Goal: Task Accomplishment & Management: Manage account settings

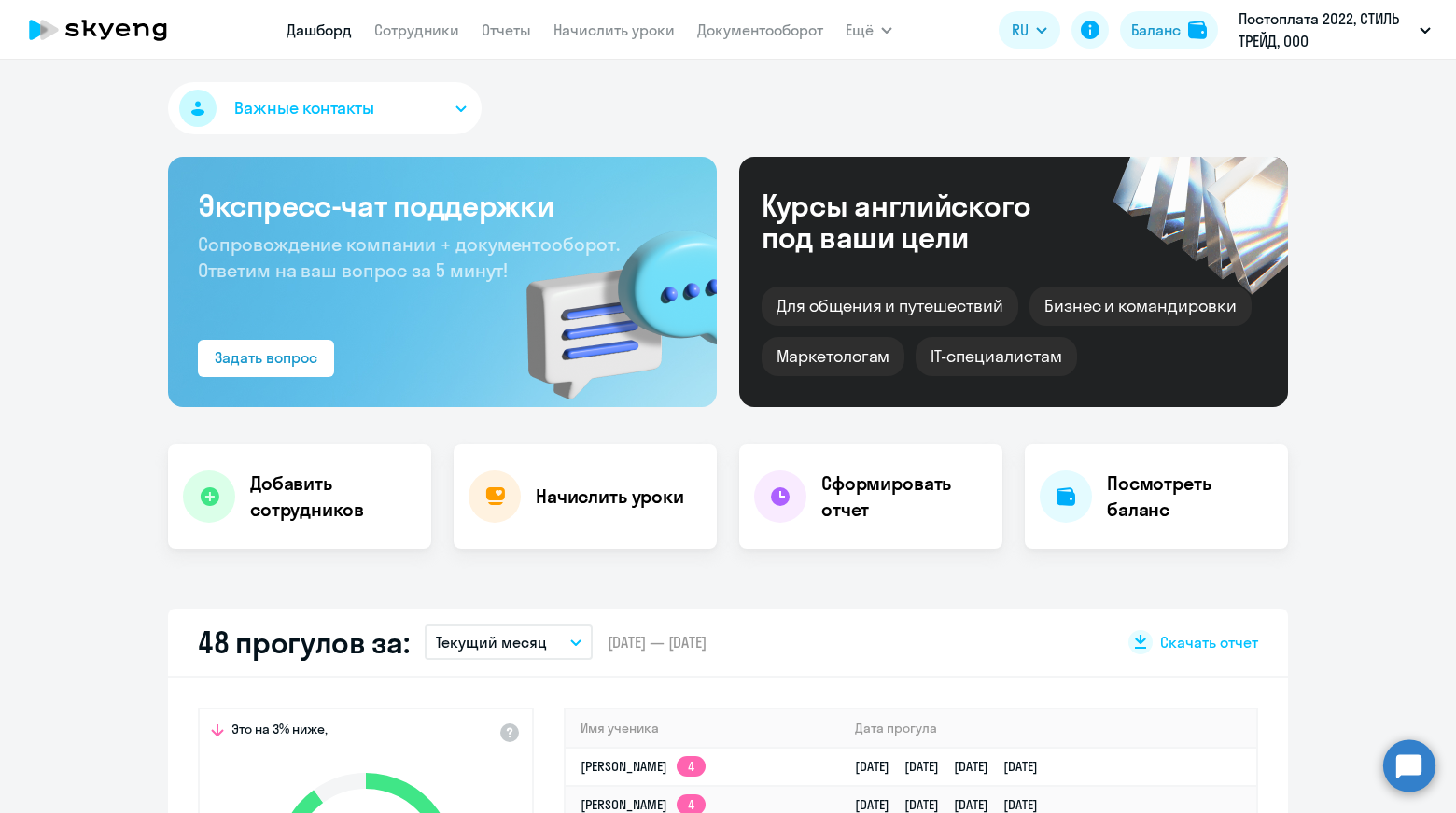
select select "30"
click at [414, 27] on link "Сотрудники" at bounding box center [416, 30] width 85 height 19
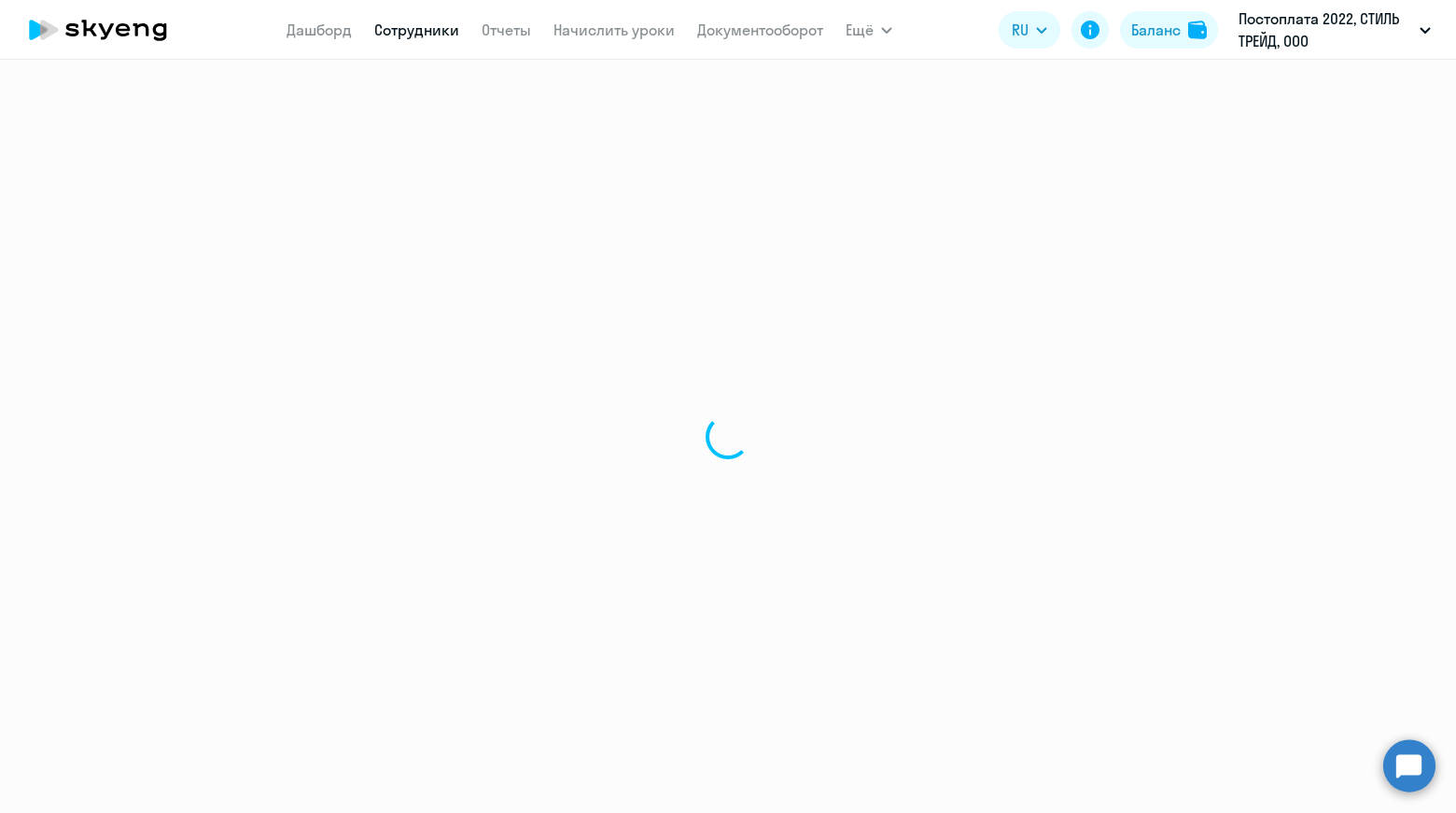
select select "30"
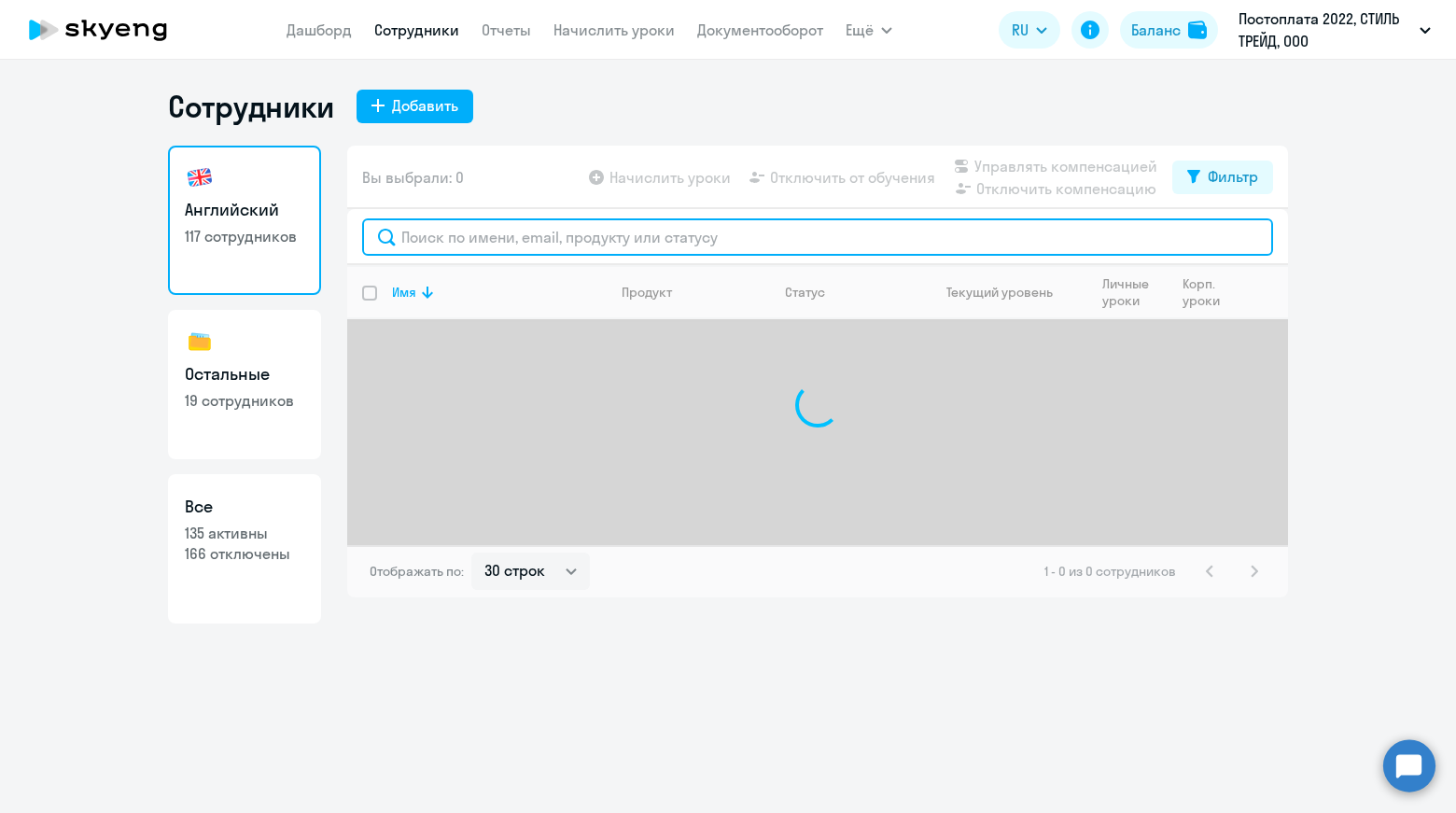
click at [635, 238] on input "text" at bounding box center [817, 237] width 911 height 37
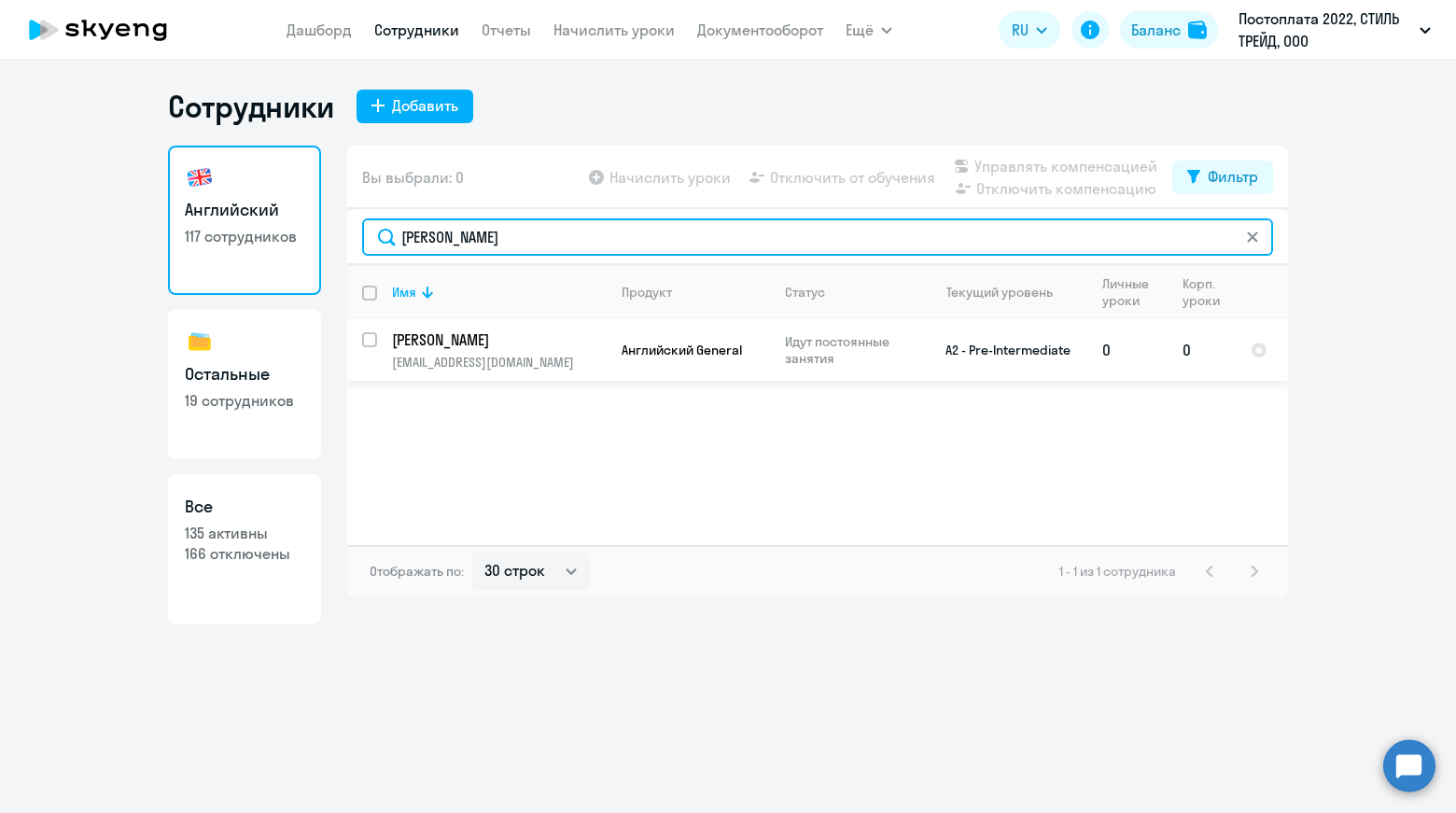
type input "[PERSON_NAME]"
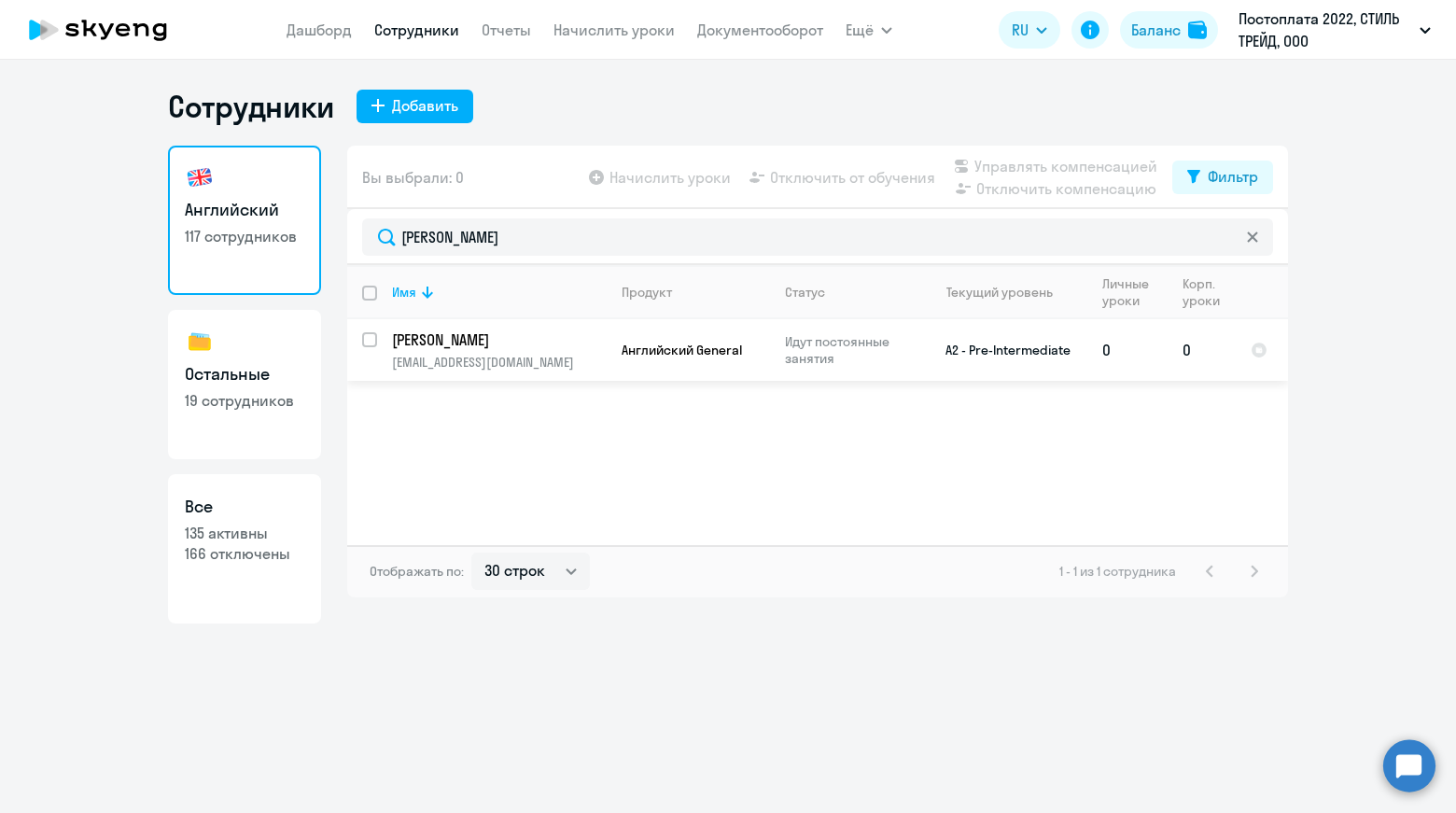
click at [373, 341] on input "select row 19402412" at bounding box center [380, 350] width 37 height 37
checkbox input "true"
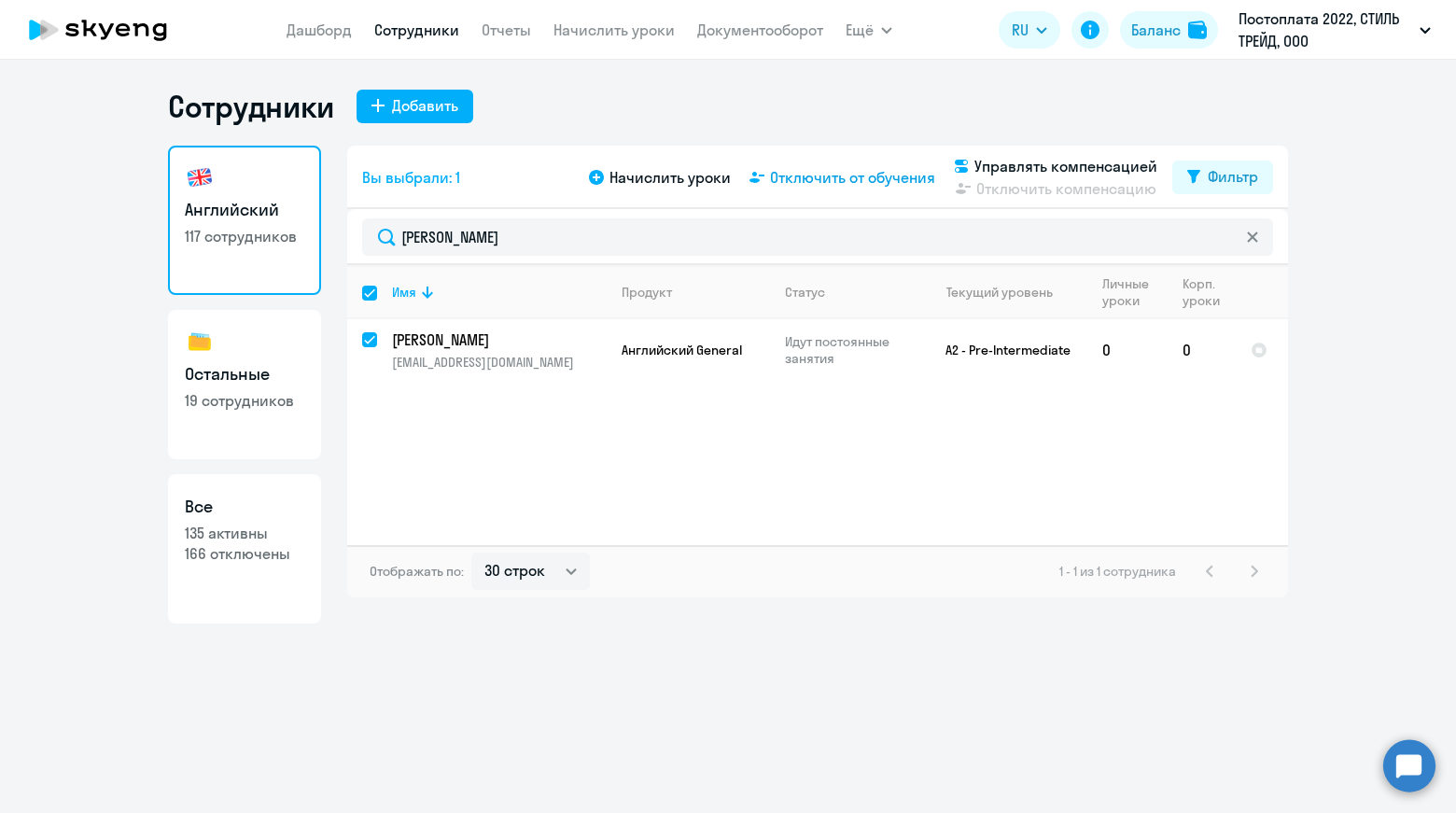
click at [831, 178] on span "Отключить от обучения" at bounding box center [852, 178] width 166 height 23
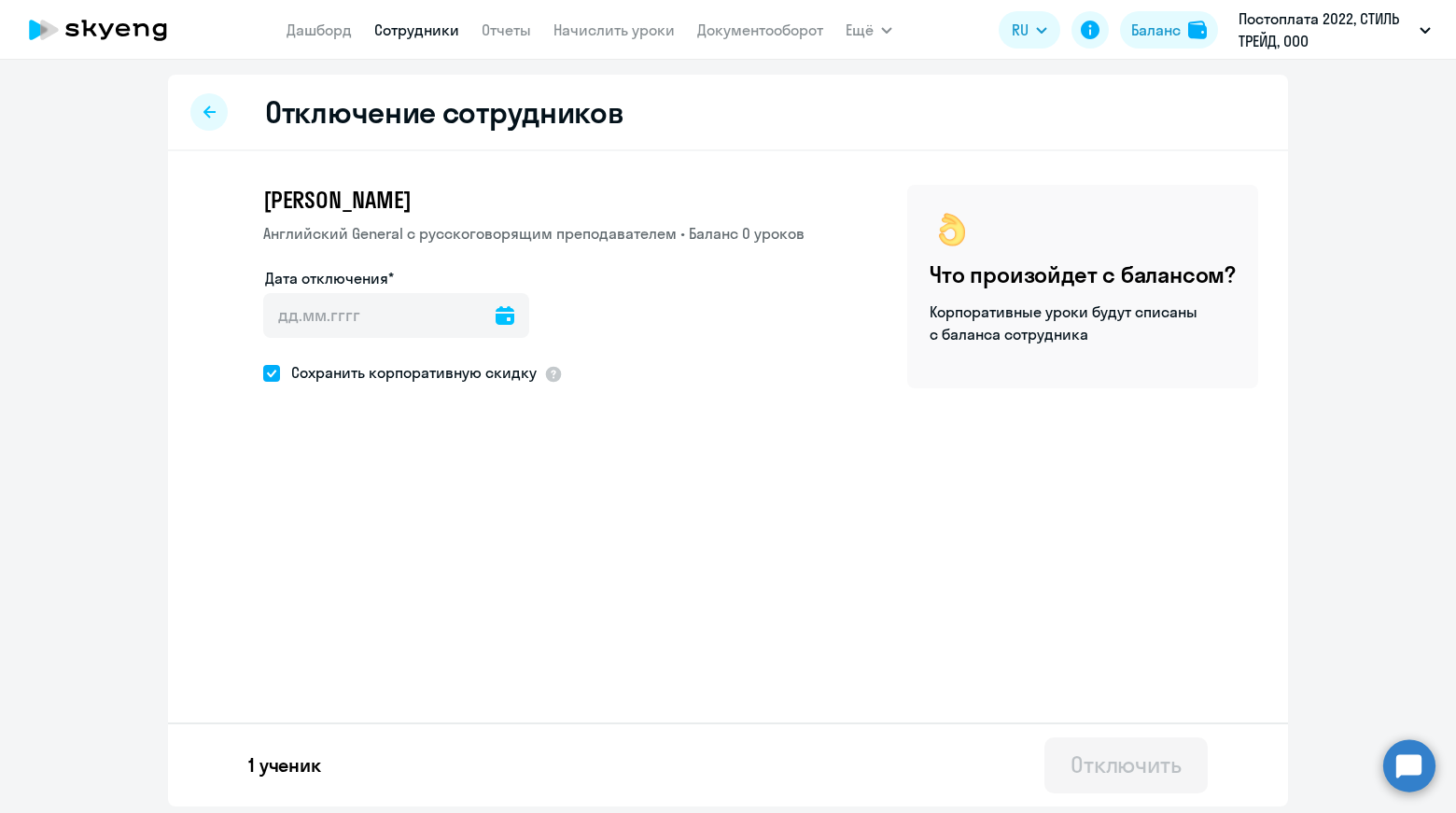
click at [498, 321] on icon at bounding box center [505, 315] width 19 height 19
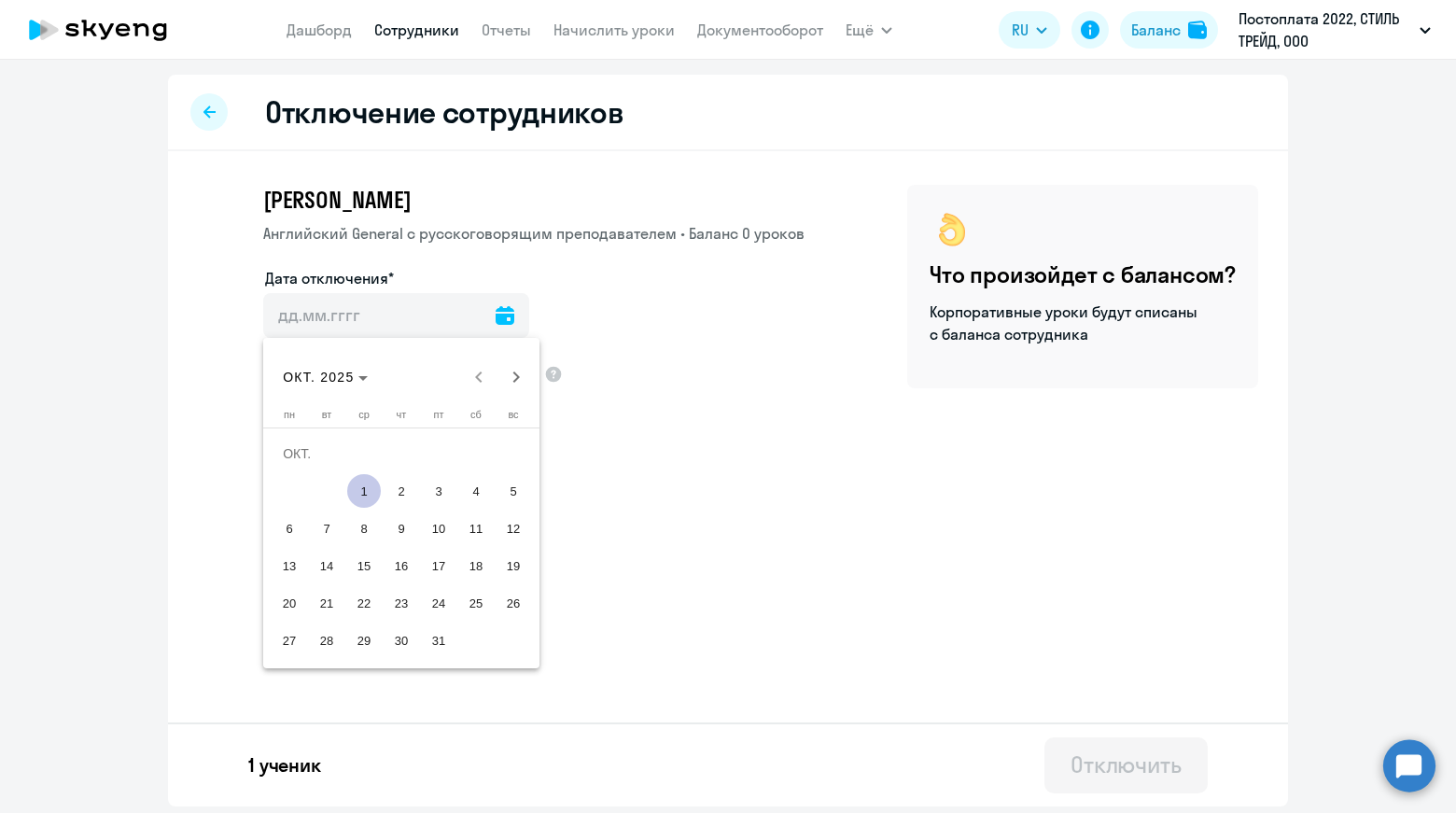
click at [359, 486] on span "1" at bounding box center [364, 491] width 34 height 34
type input "[DATE]"
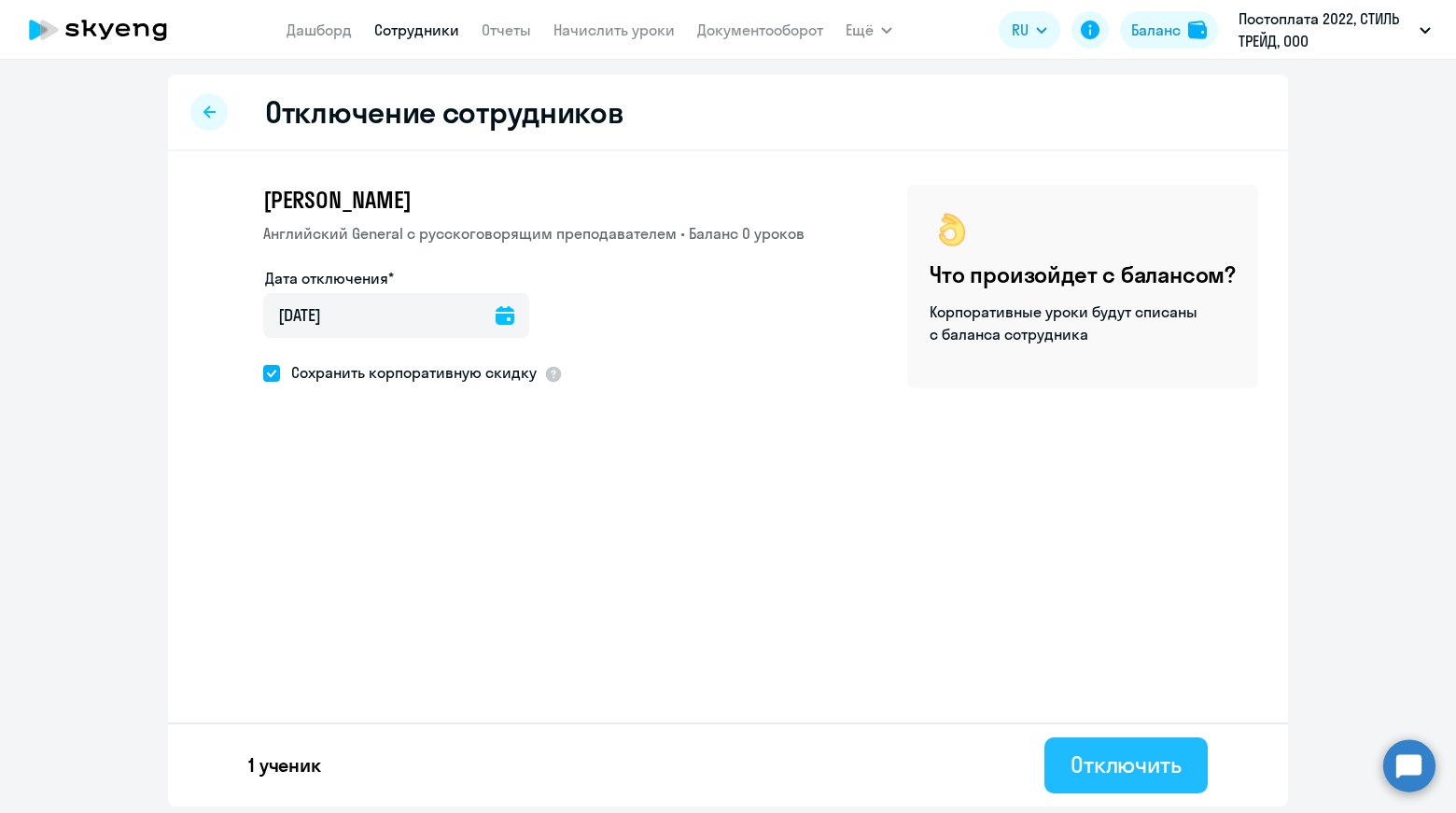
click at [1119, 764] on div "Отключить" at bounding box center [1125, 765] width 111 height 30
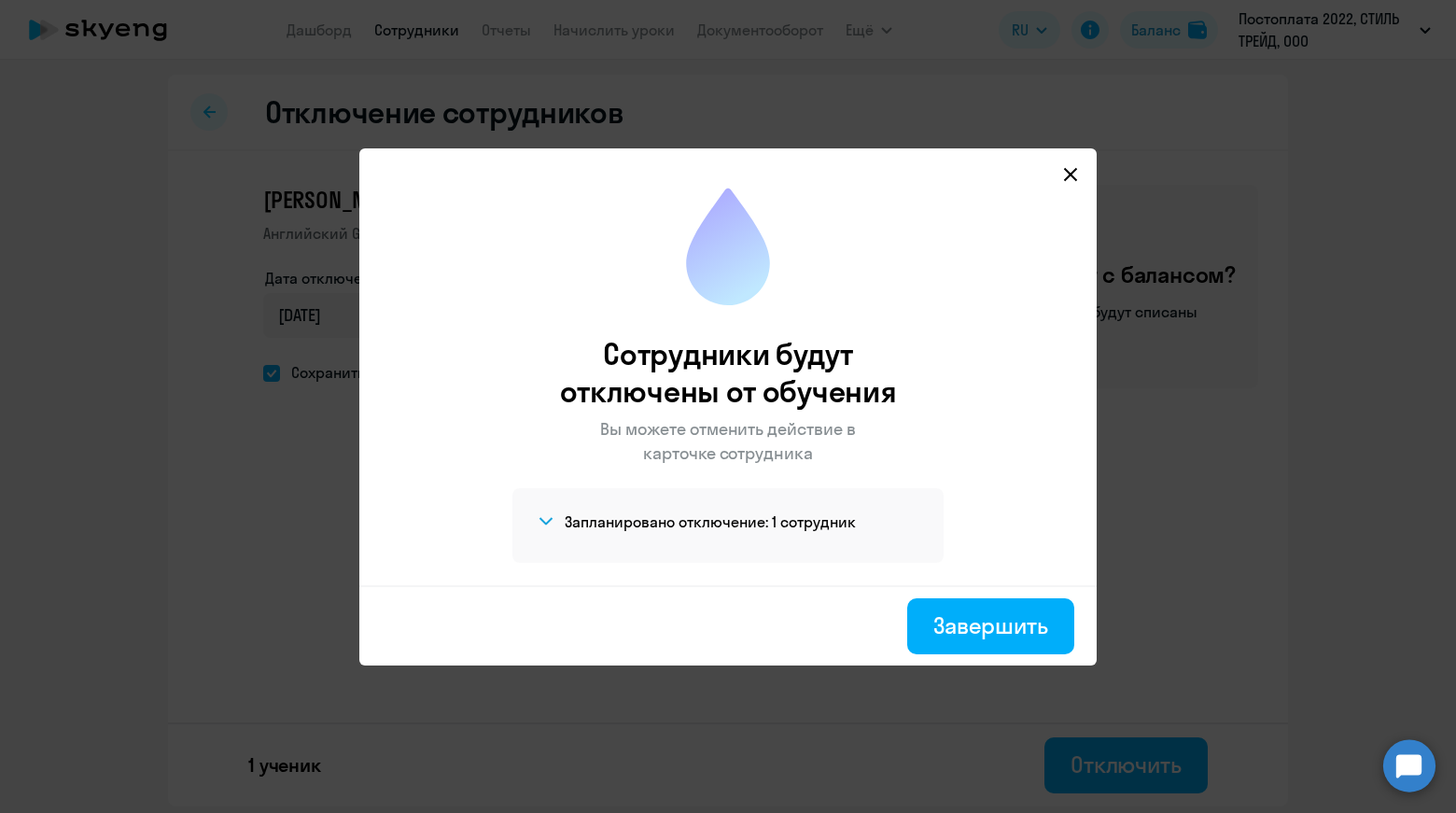
click at [1077, 169] on icon at bounding box center [1070, 175] width 15 height 15
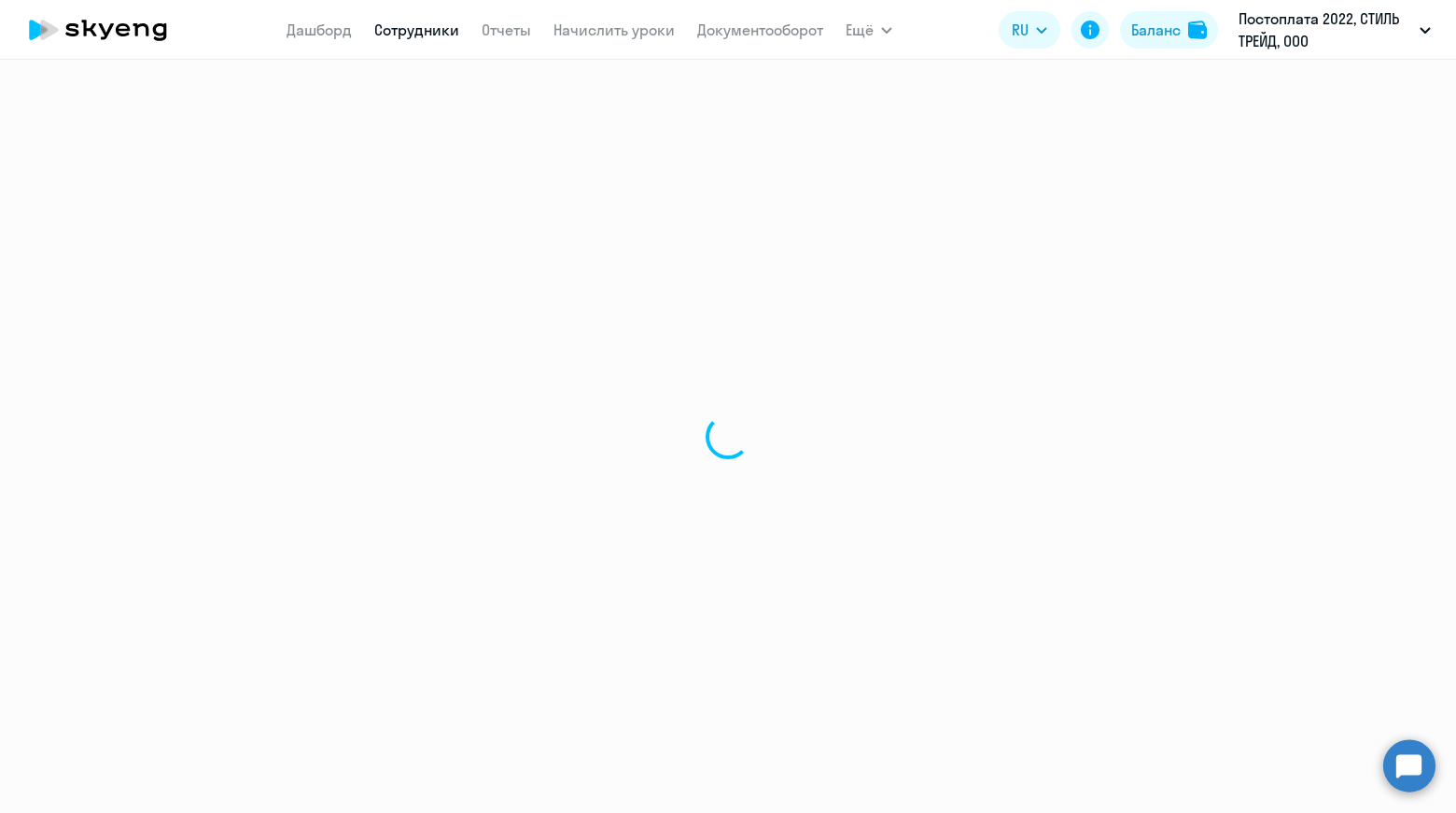
select select "30"
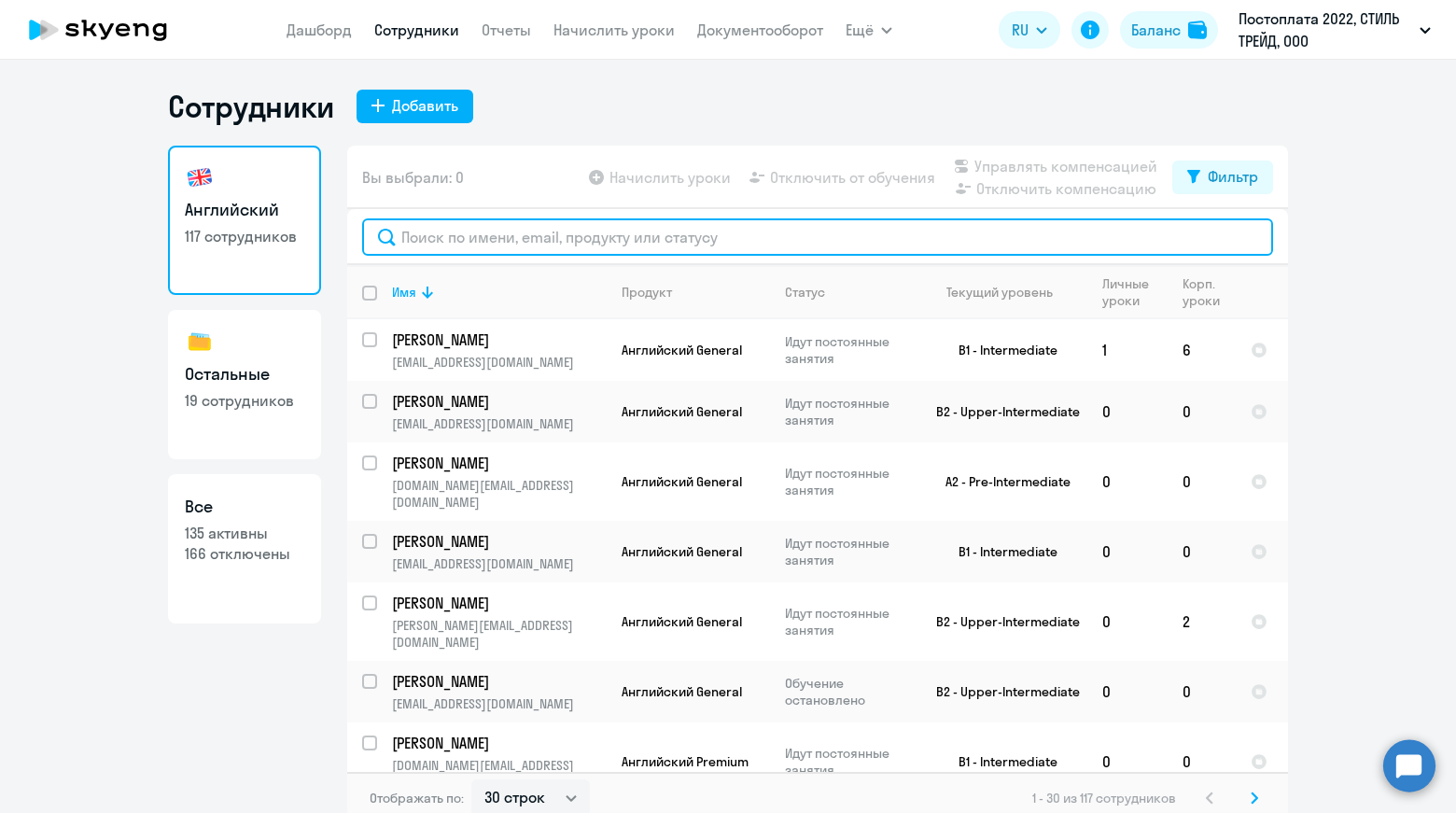
click at [524, 251] on input "text" at bounding box center [817, 237] width 911 height 37
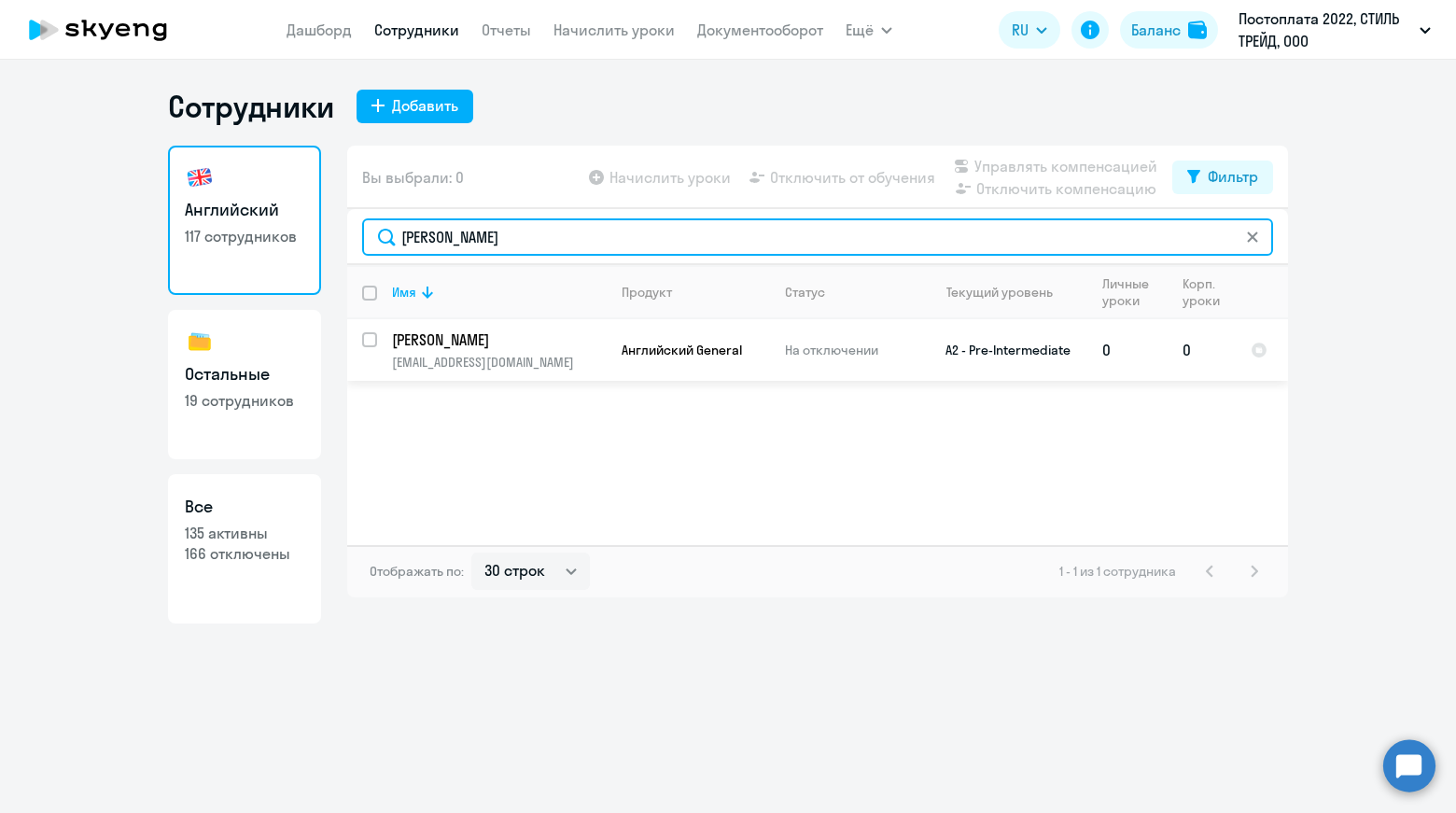
type input "[PERSON_NAME]"
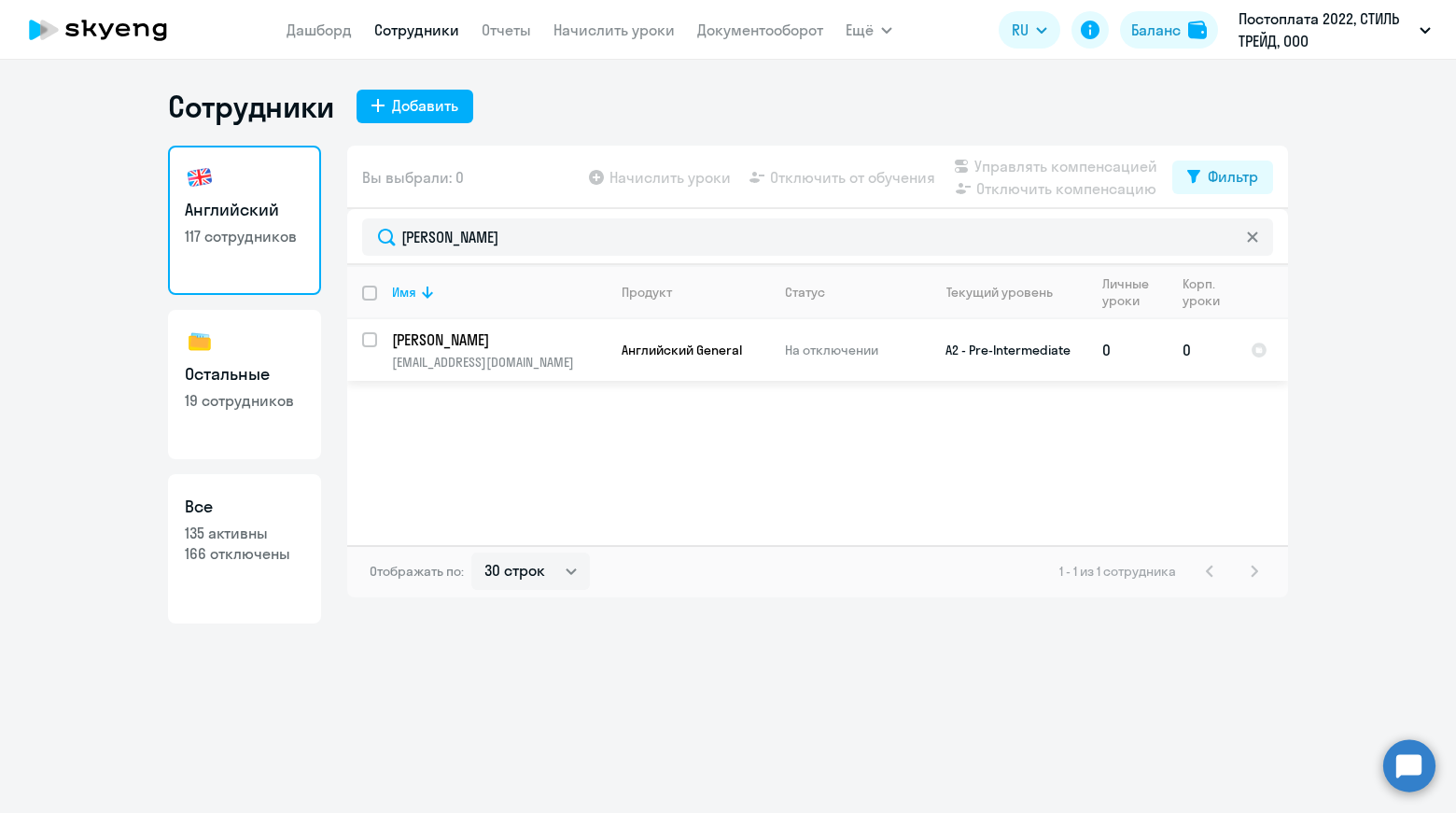
click at [512, 352] on td "[PERSON_NAME] [EMAIL_ADDRESS][DOMAIN_NAME]" at bounding box center [491, 349] width 230 height 62
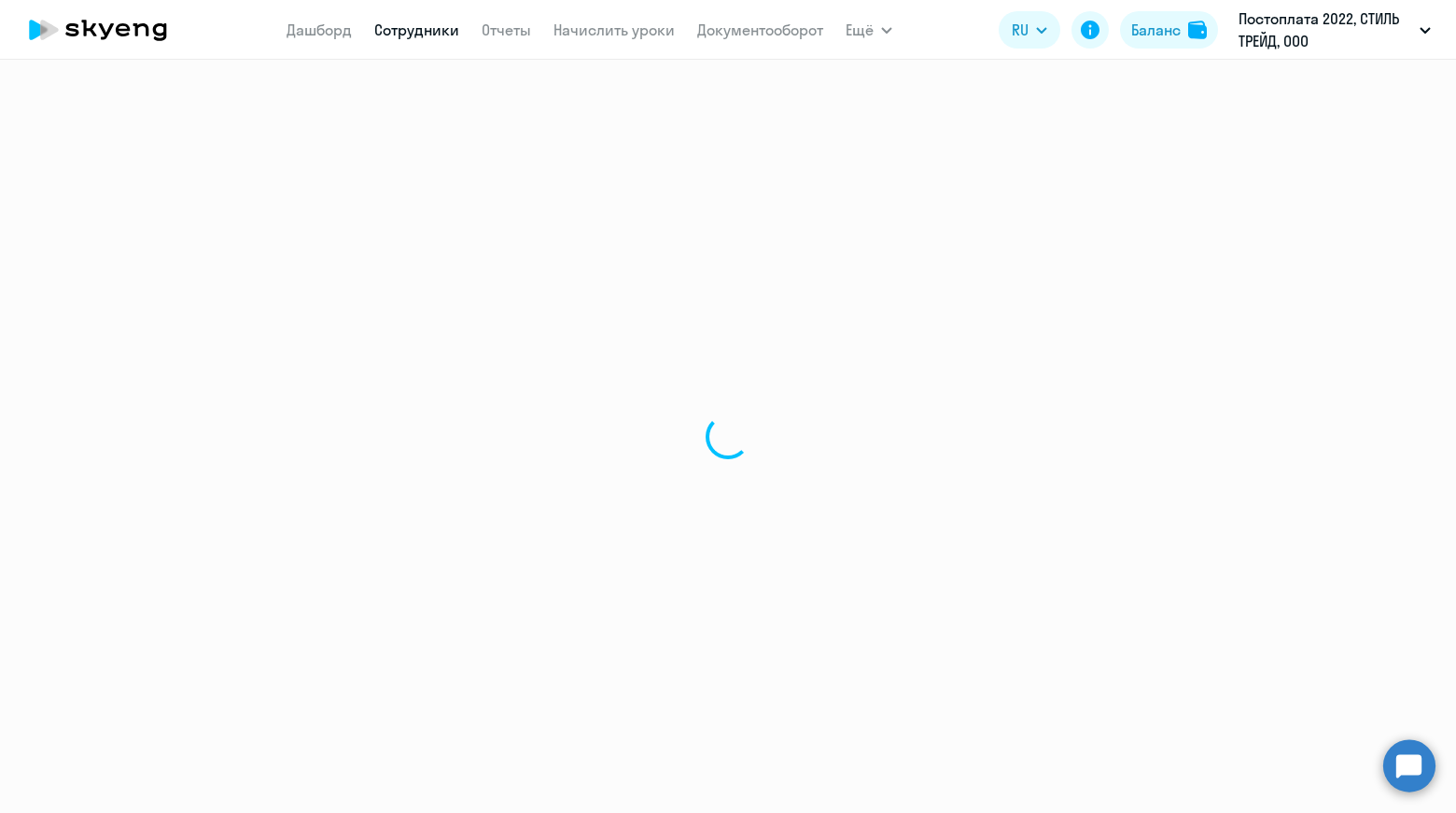
select select "english"
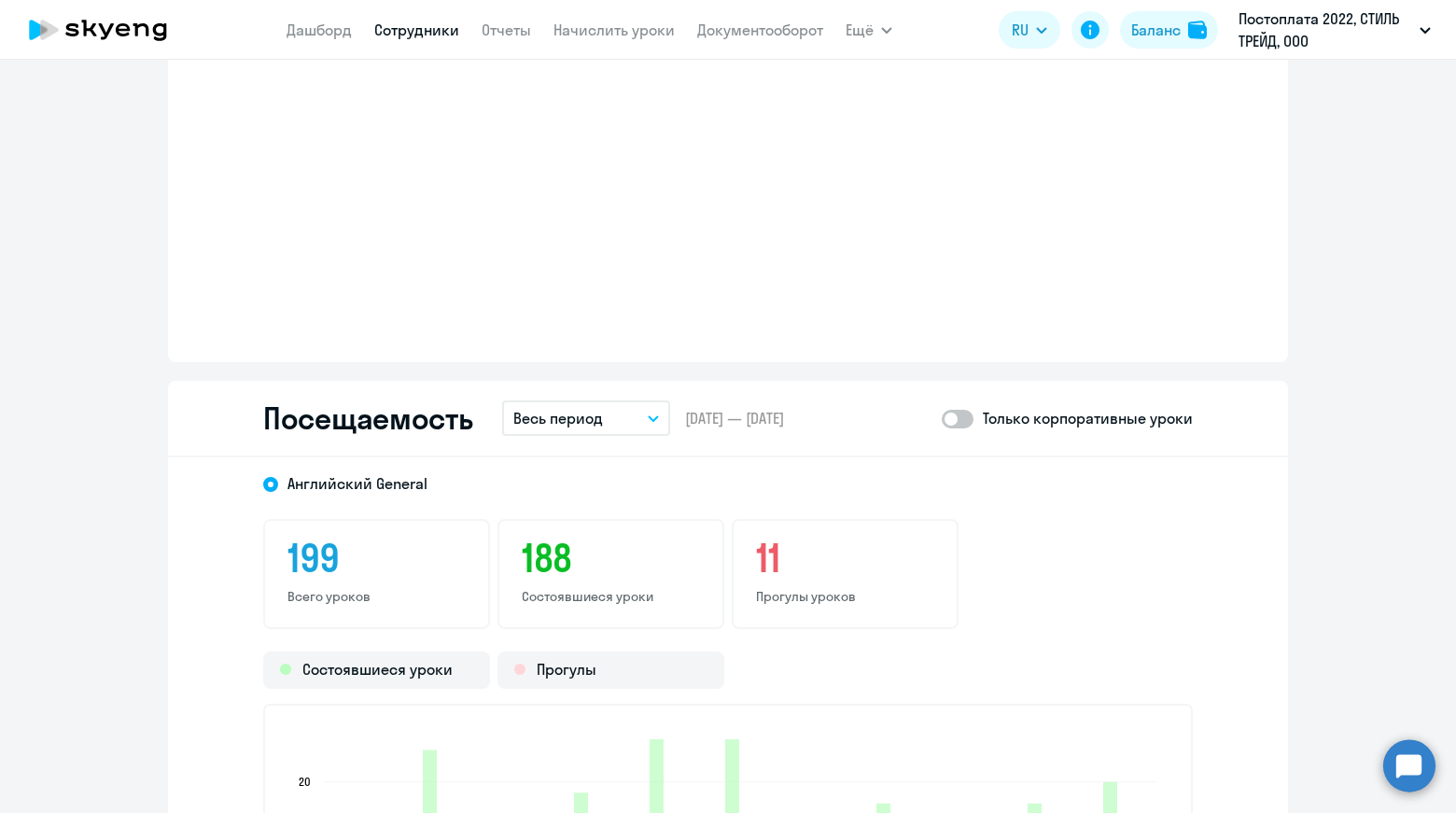
scroll to position [2427, 0]
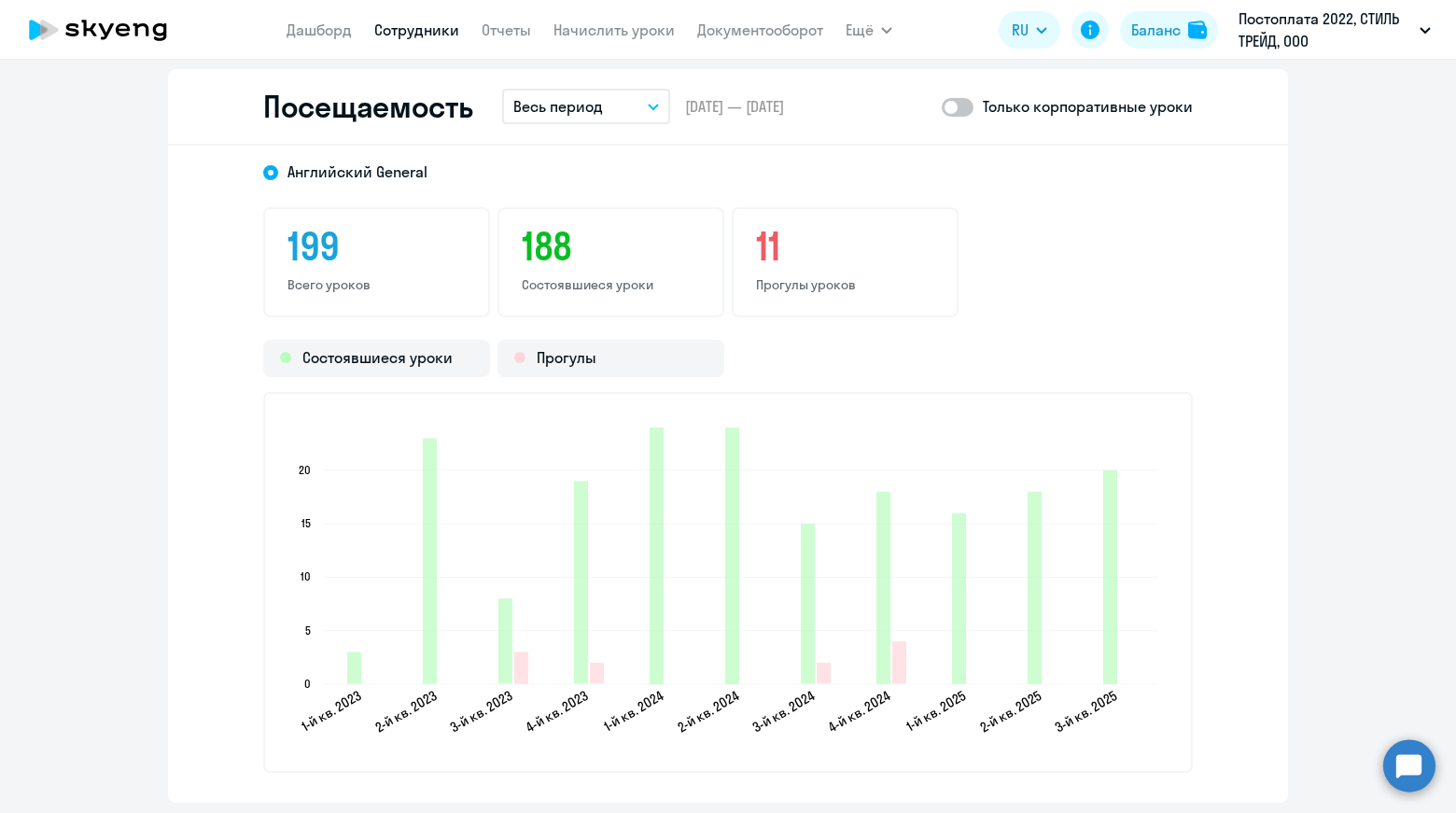
click at [581, 111] on p "Весь период" at bounding box center [557, 107] width 90 height 23
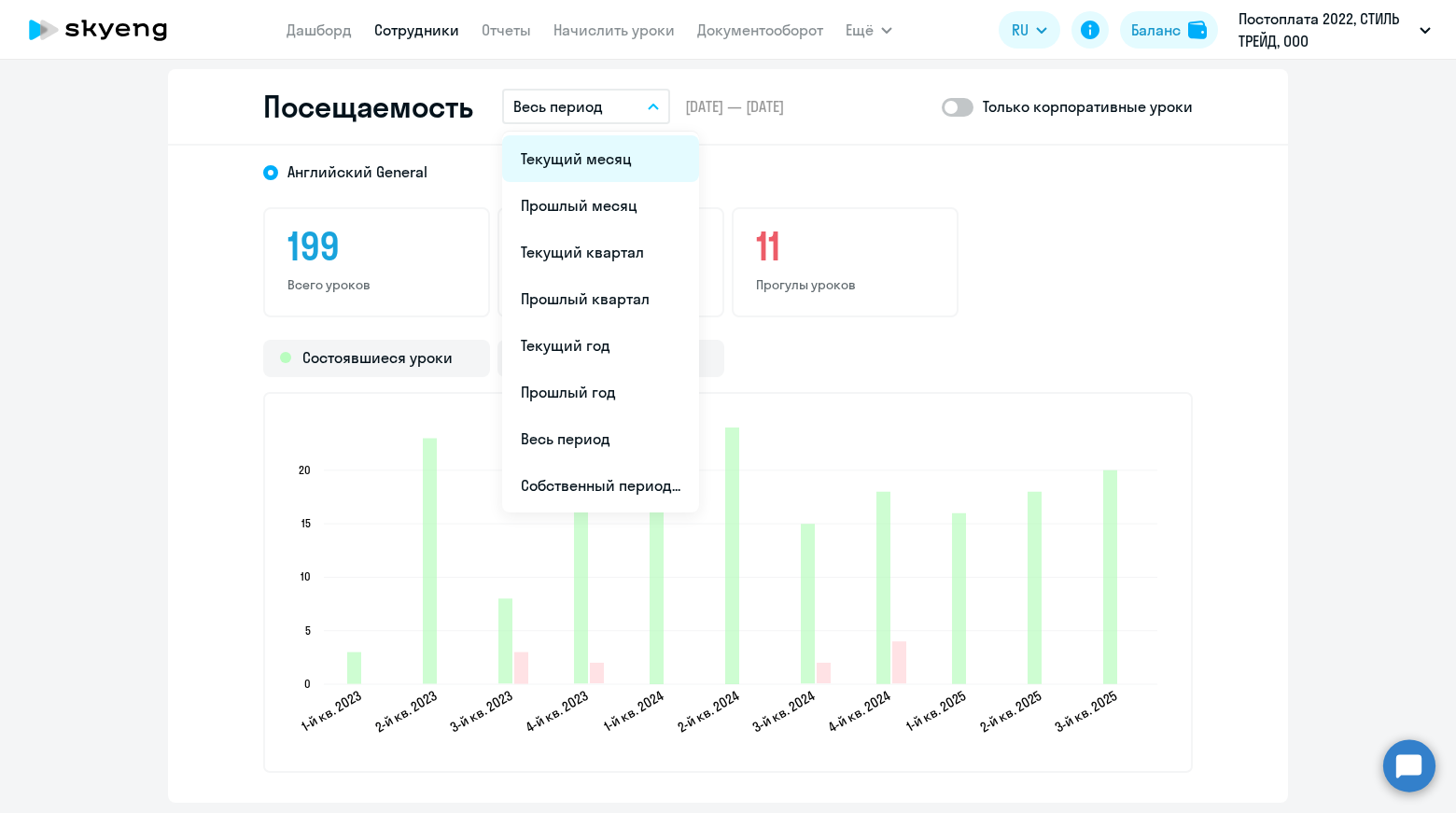
click at [618, 151] on li "Текущий месяц" at bounding box center [601, 158] width 197 height 46
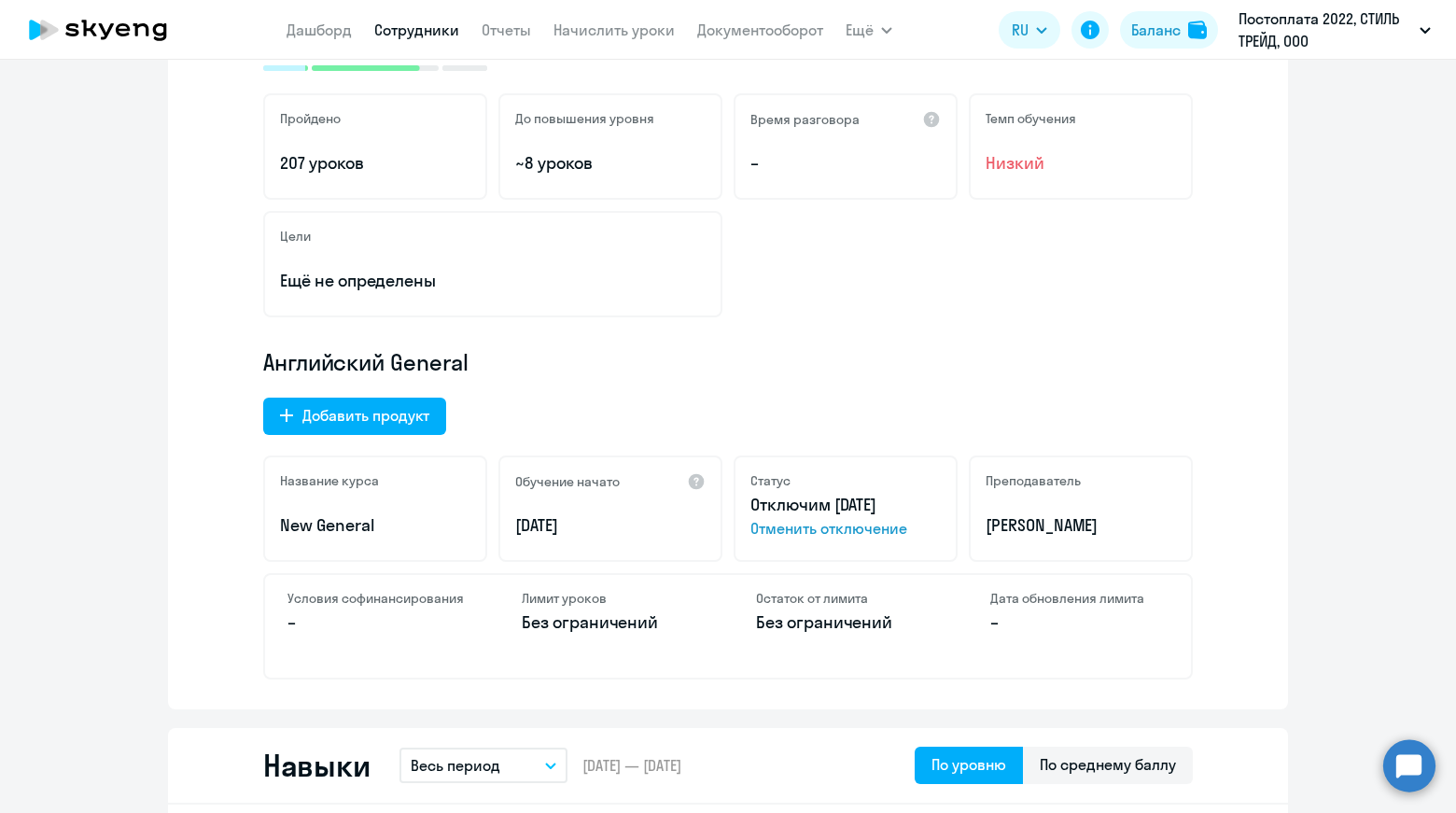
scroll to position [0, 0]
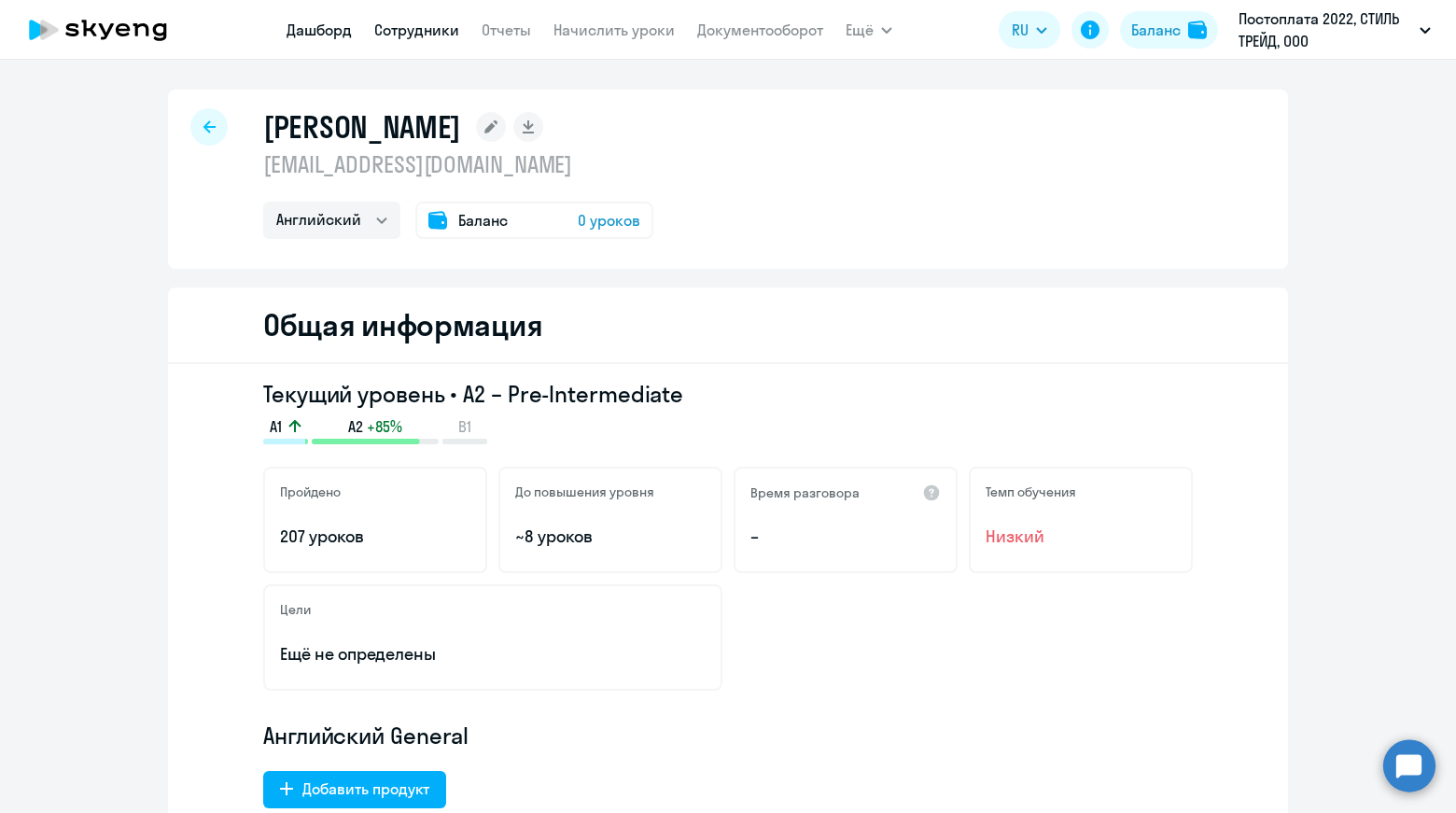
click at [323, 30] on link "Дашборд" at bounding box center [319, 30] width 65 height 19
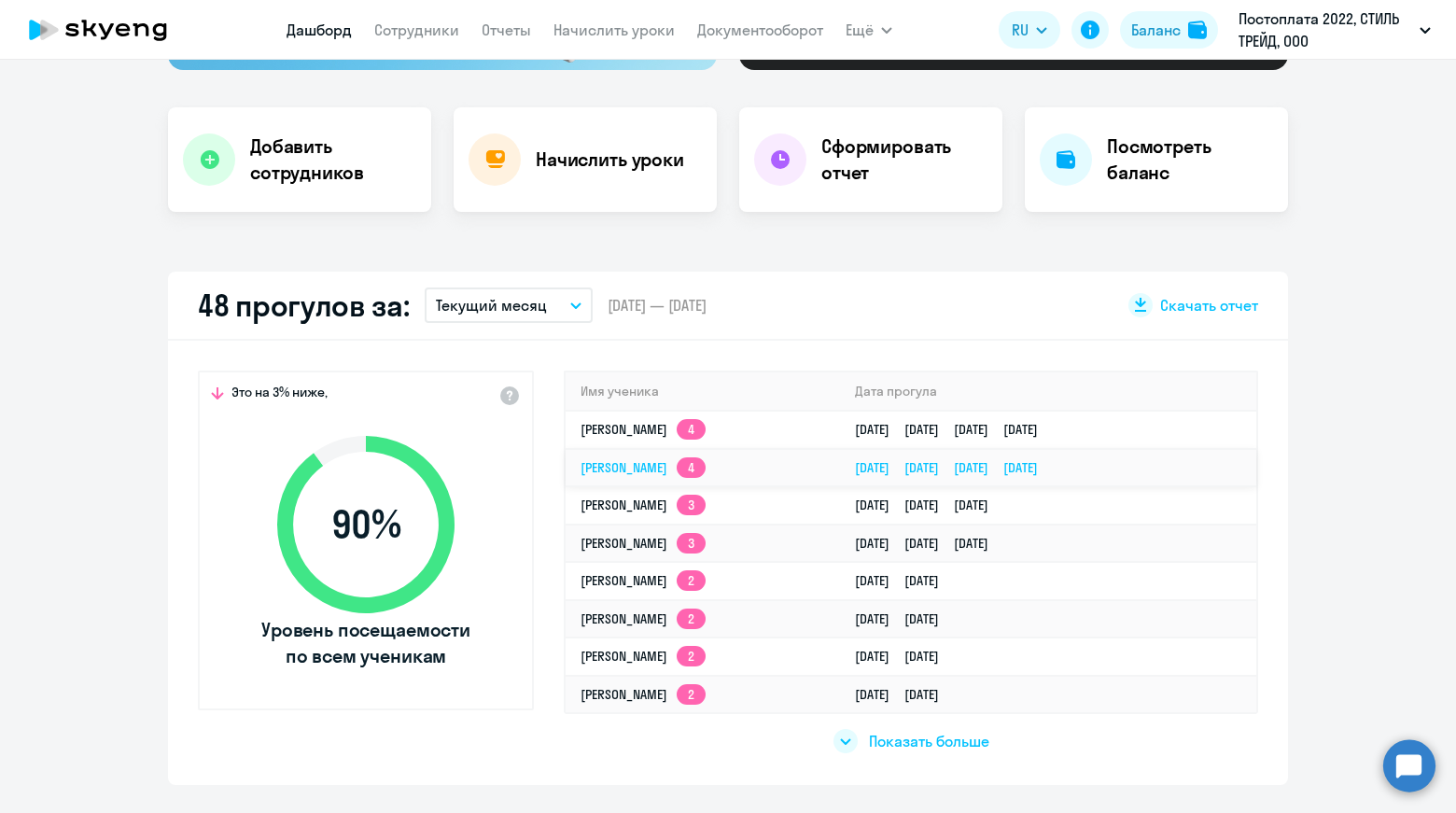
scroll to position [373, 0]
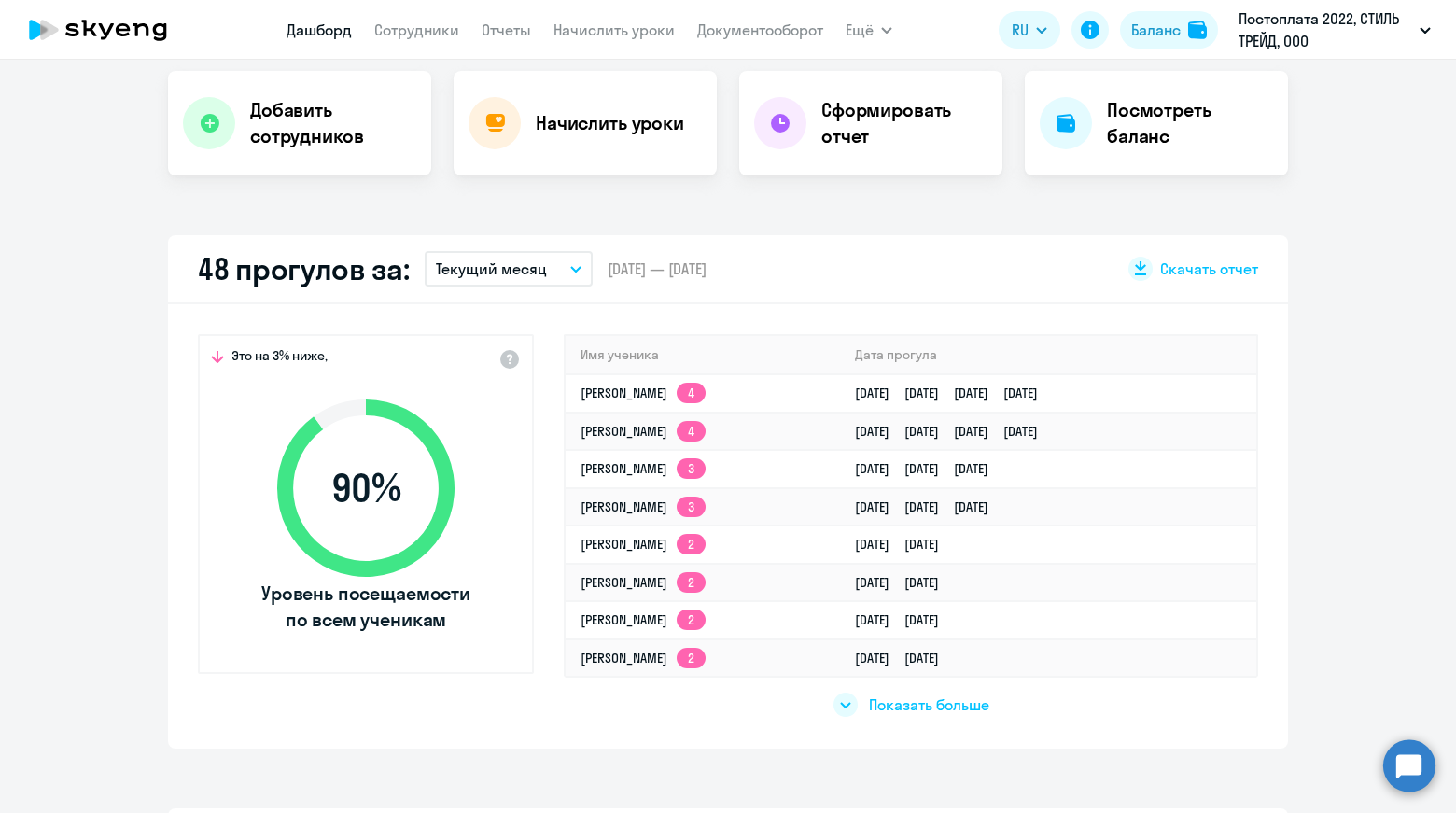
select select "30"
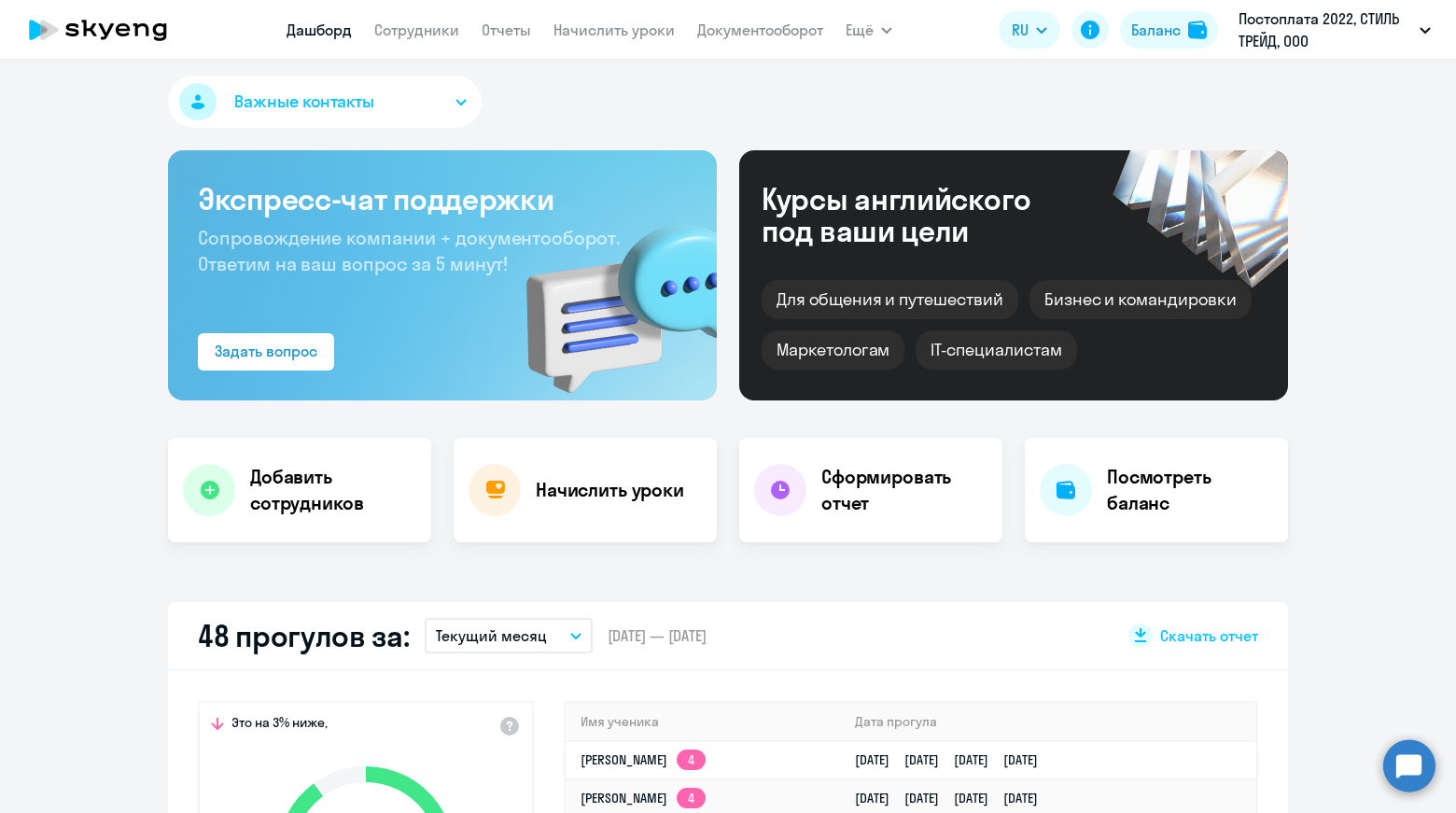
scroll to position [0, 0]
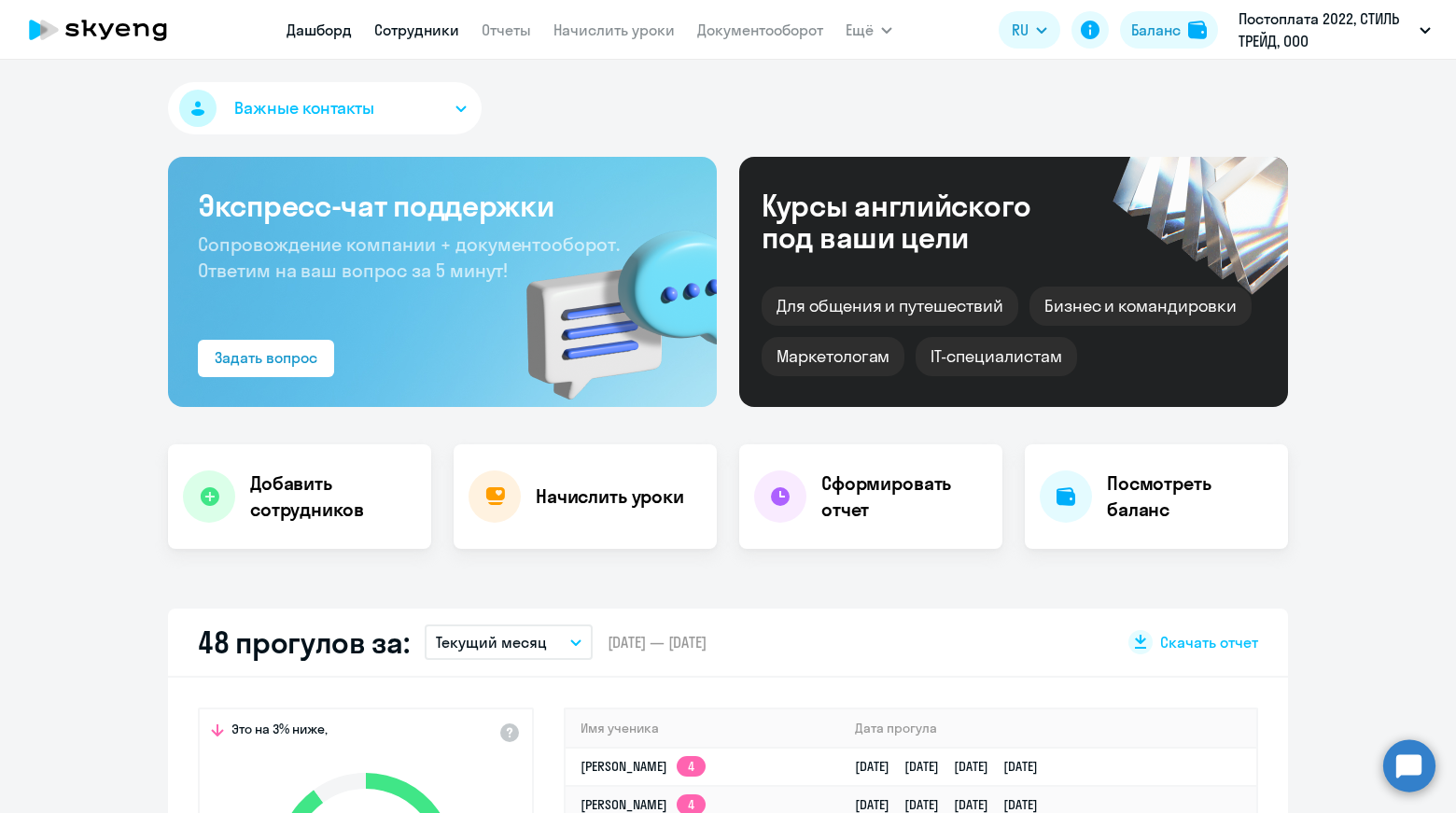
click at [404, 25] on link "Сотрудники" at bounding box center [416, 30] width 85 height 19
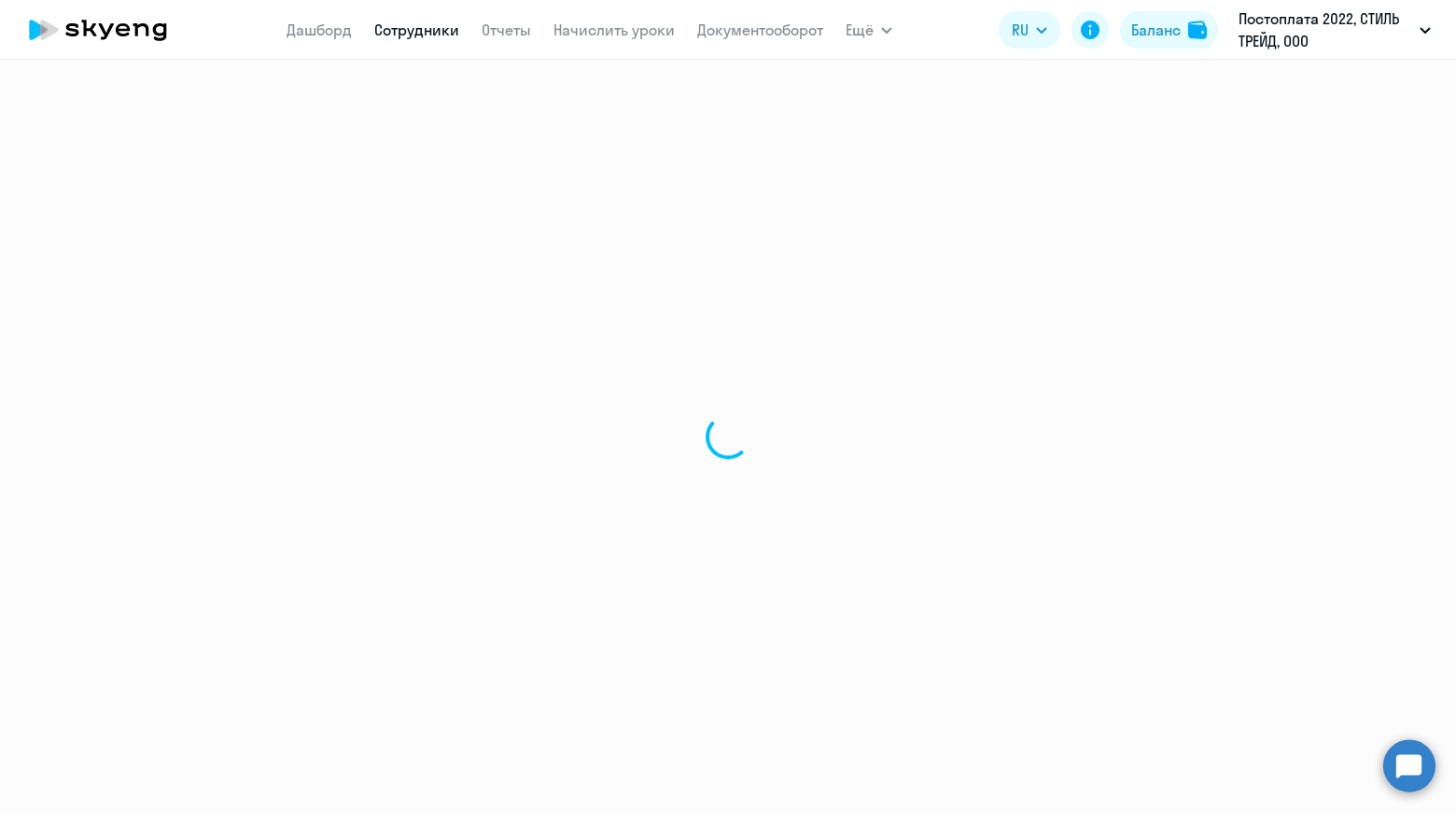
select select "30"
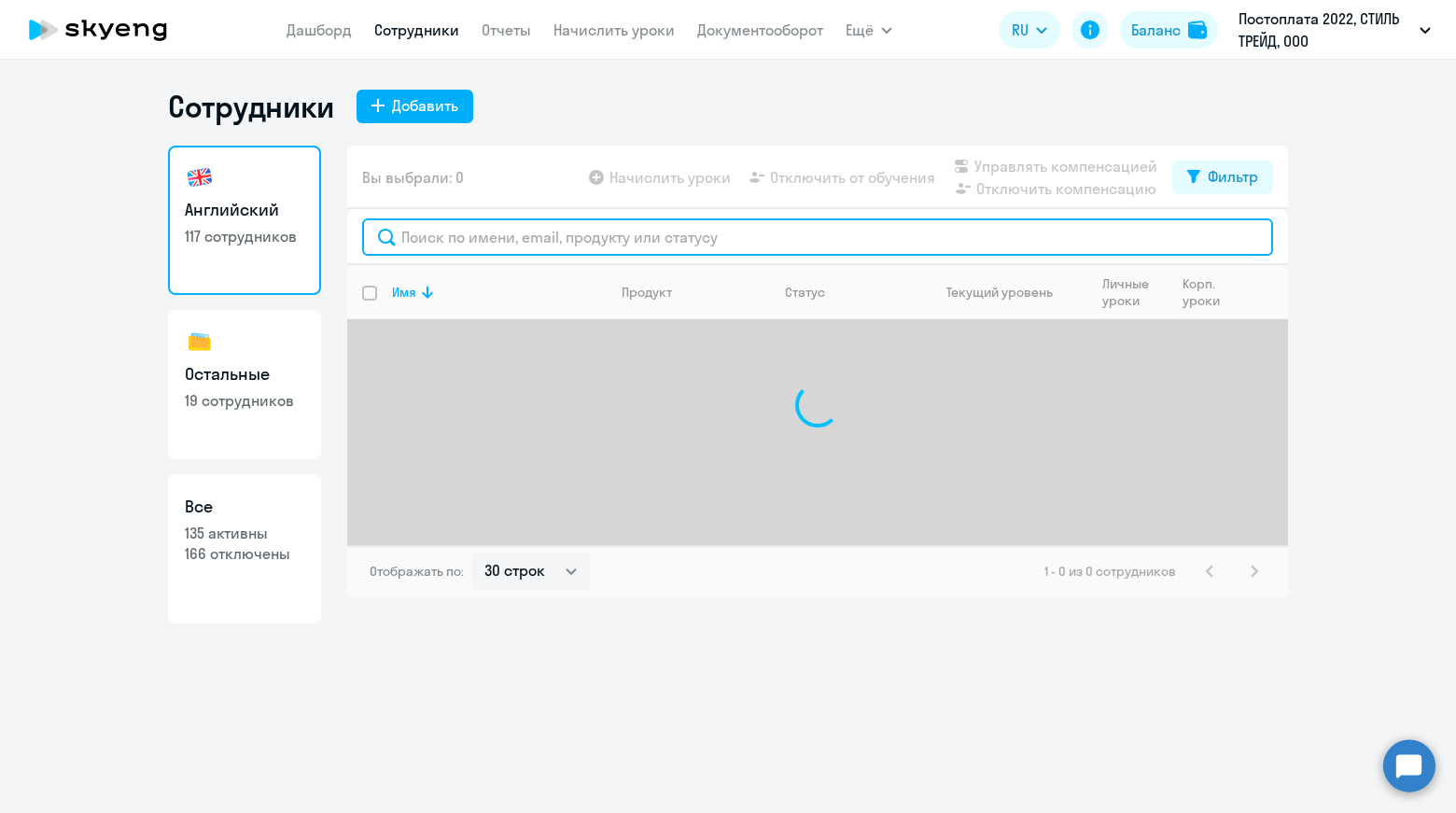
click at [776, 240] on input "text" at bounding box center [817, 237] width 911 height 37
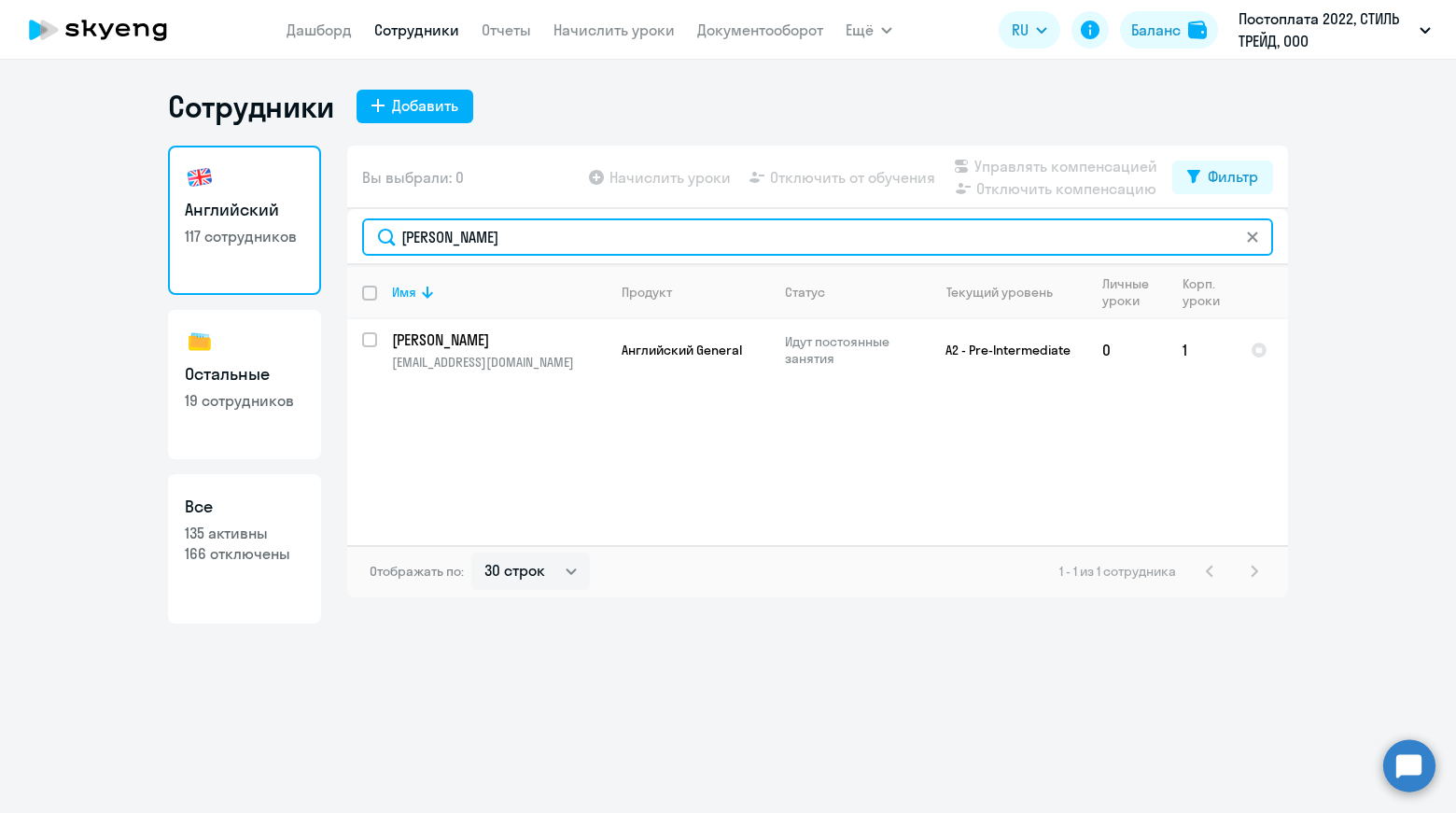
click at [1259, 238] on input "иванова" at bounding box center [817, 237] width 911 height 37
type input "иванова"
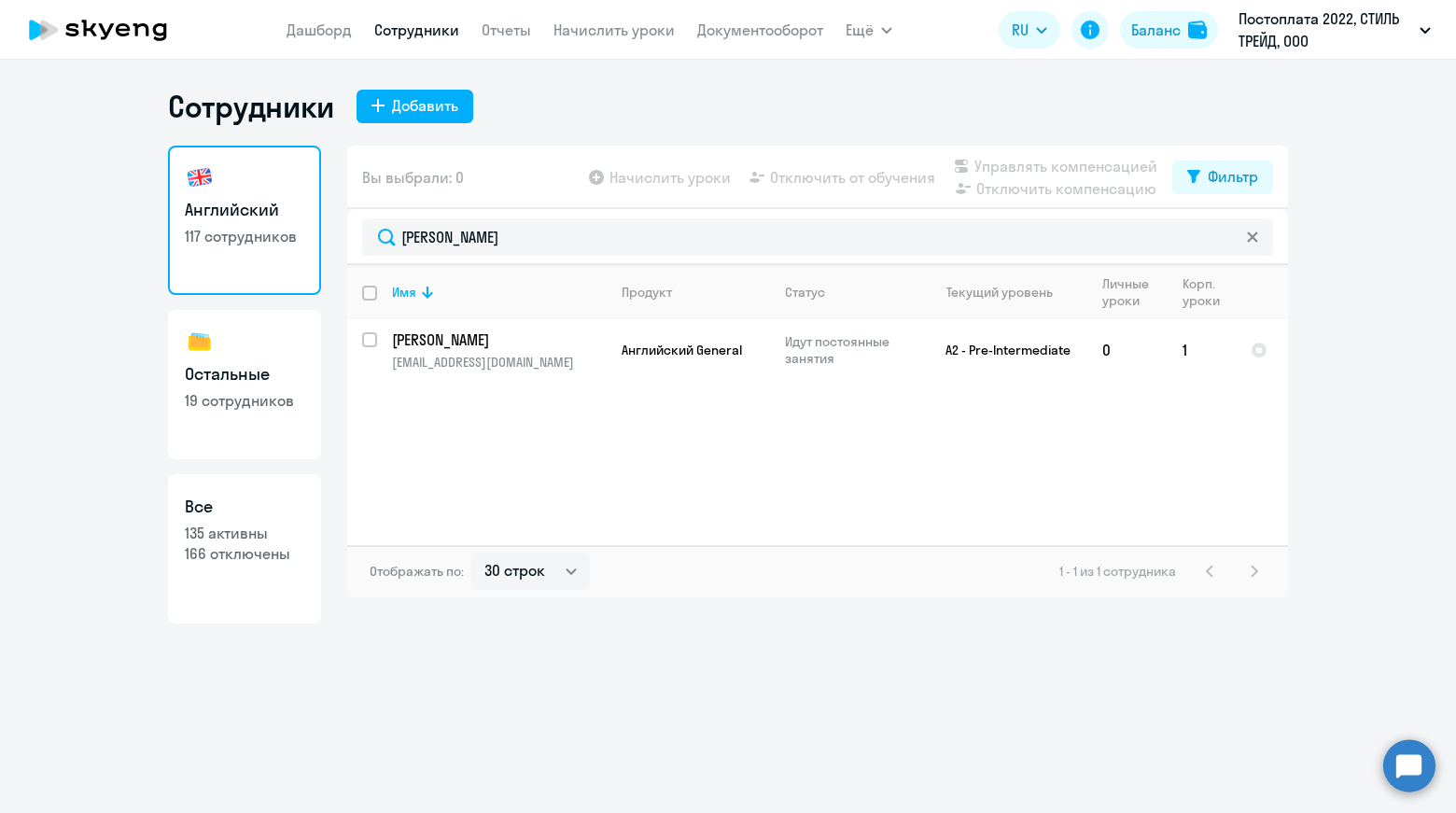
click at [1247, 239] on icon at bounding box center [1253, 238] width 11 height 11
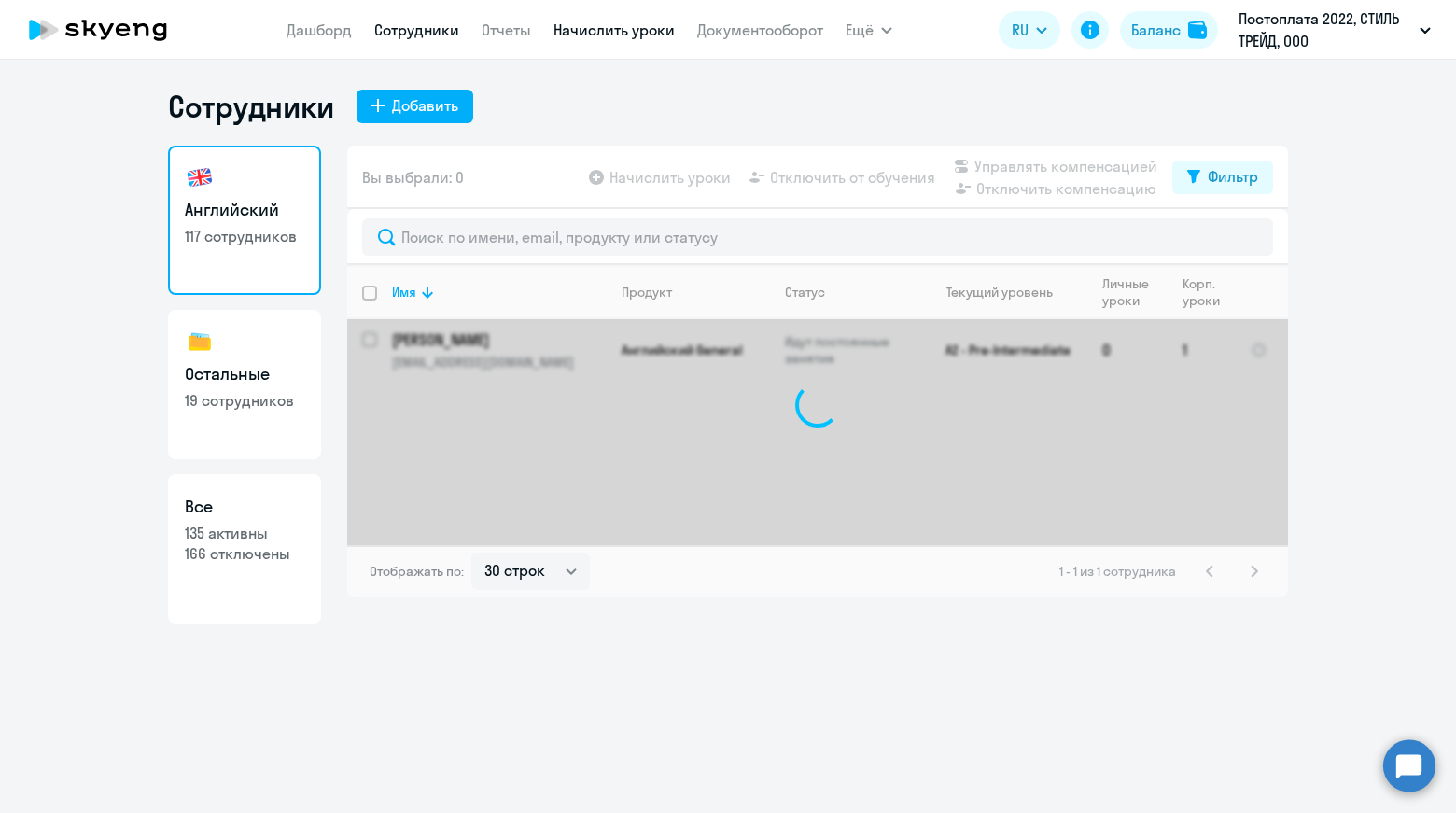
click at [605, 22] on link "Начислить уроки" at bounding box center [614, 30] width 121 height 19
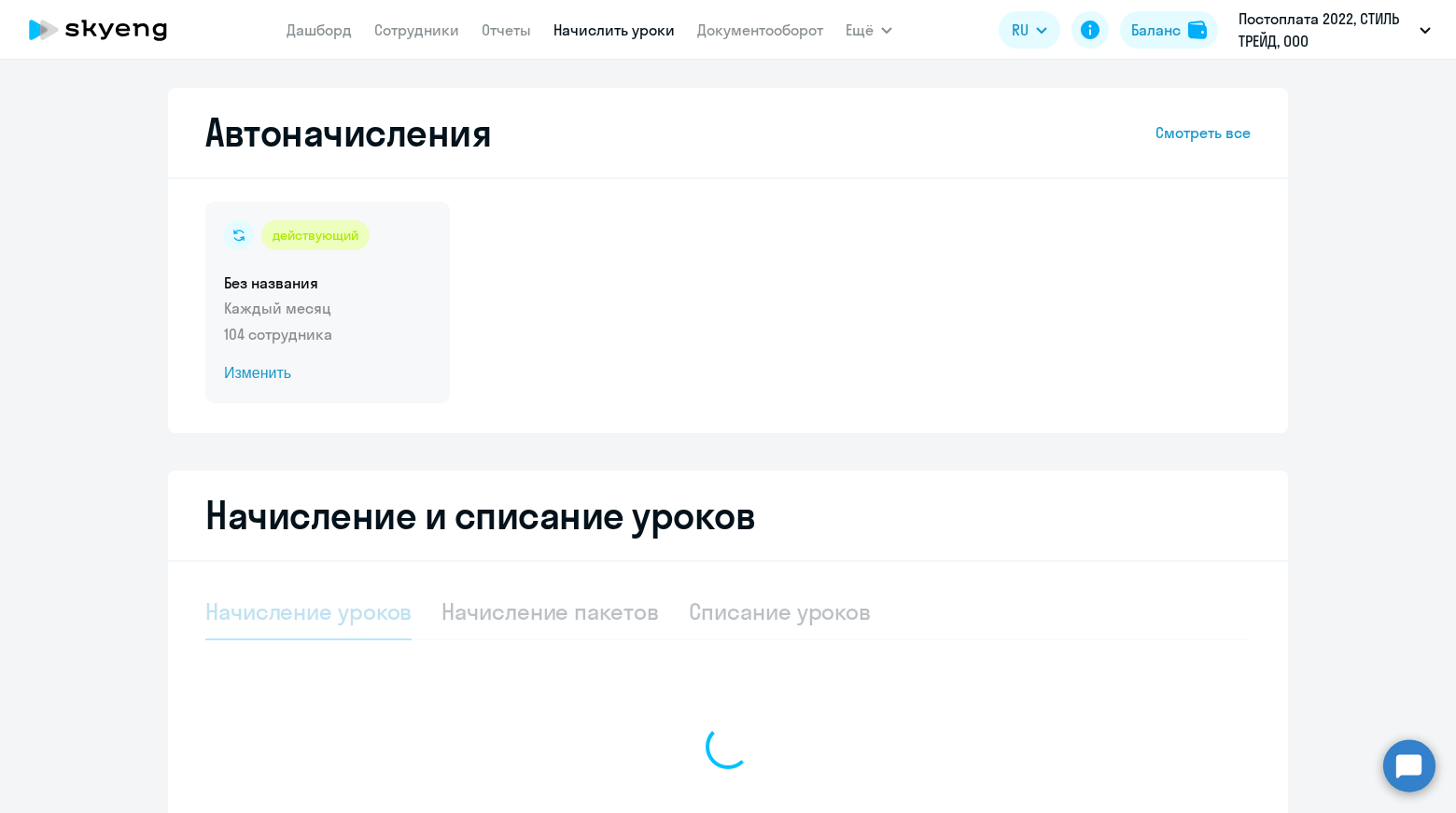
click at [325, 336] on p "104 сотрудника" at bounding box center [327, 334] width 207 height 23
select select "10"
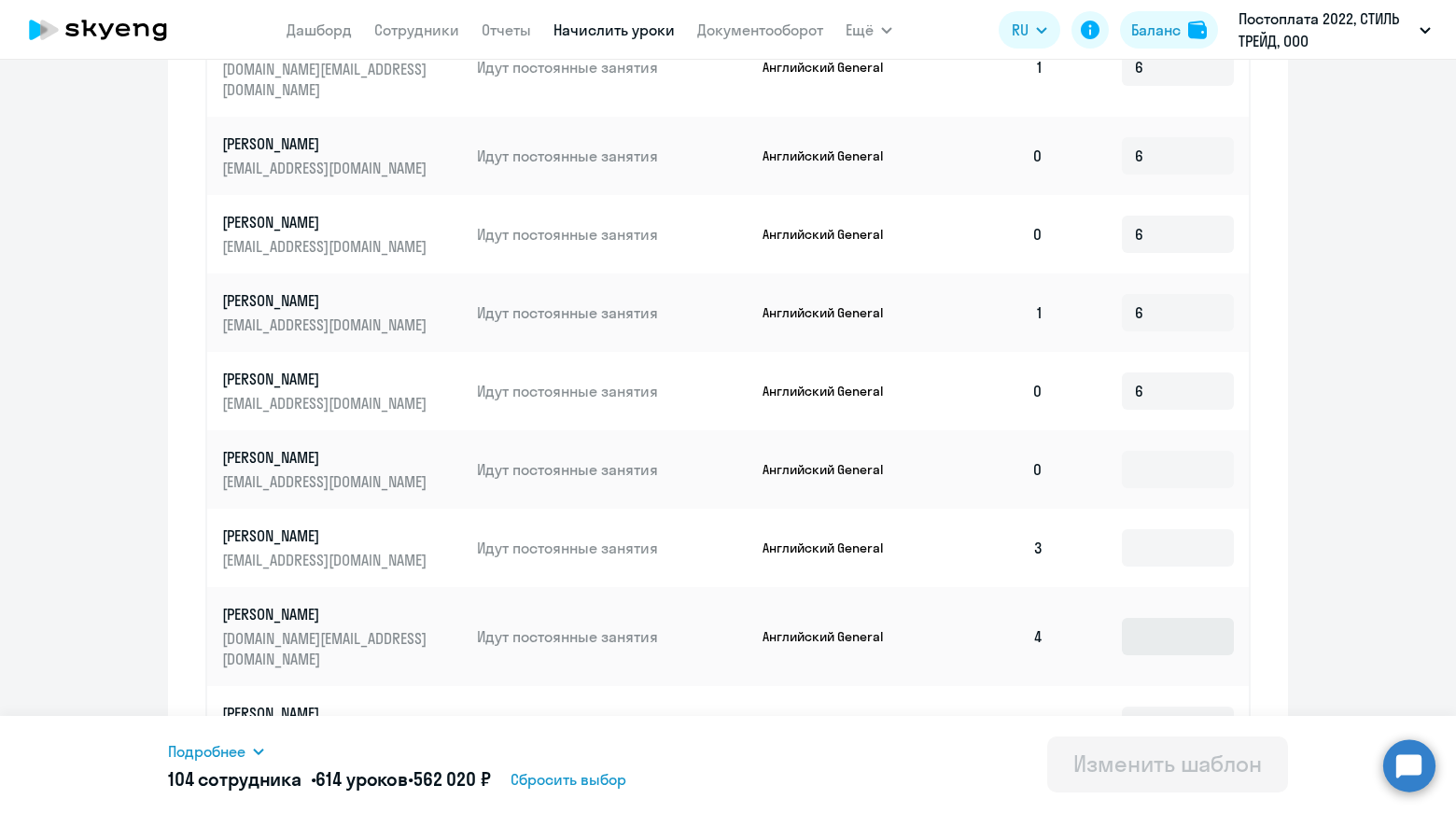
scroll to position [921, 0]
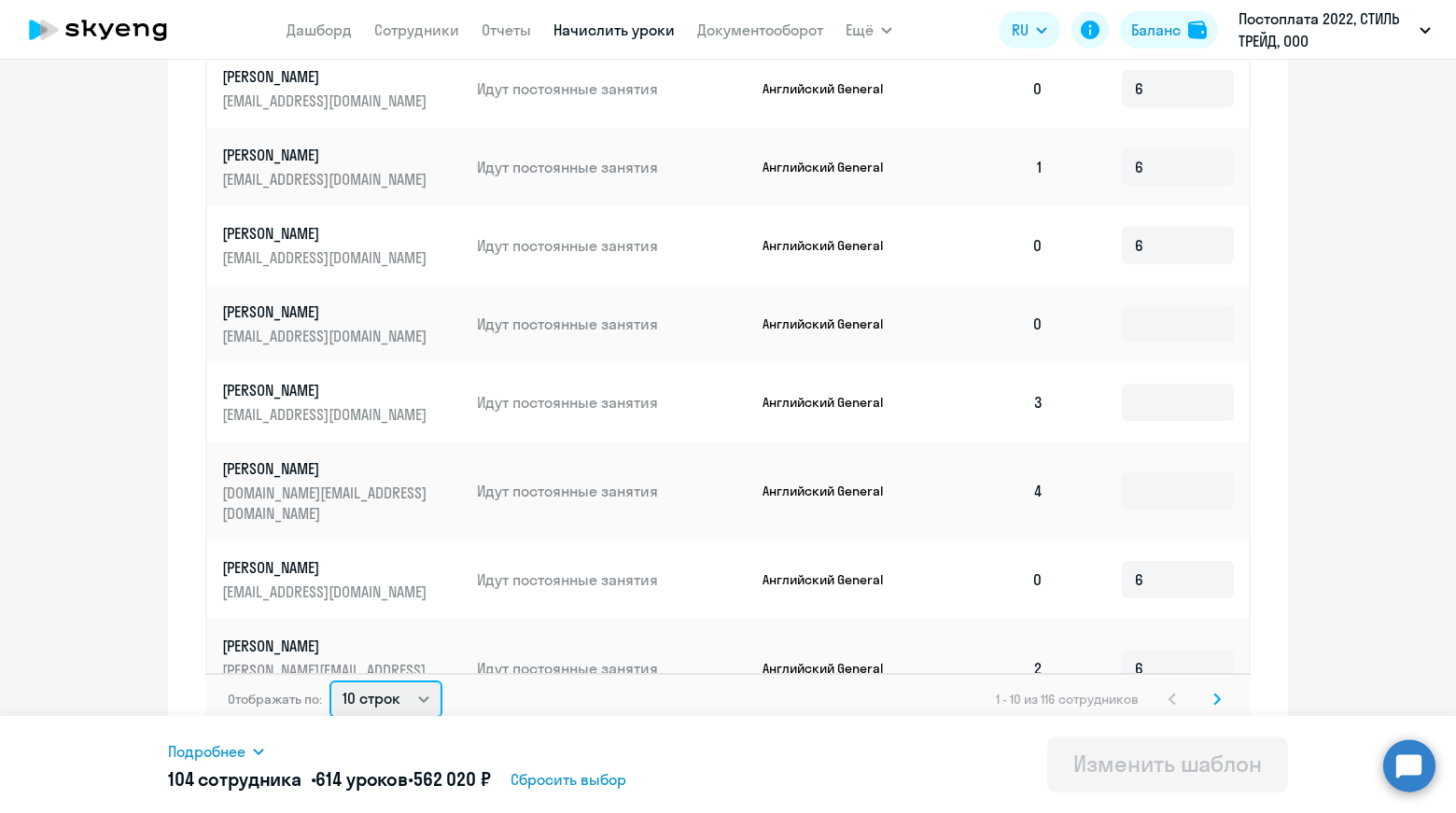
click at [395, 695] on select "10 строк 30 строк 50 строк" at bounding box center [385, 698] width 113 height 37
select select "50"
click at [329, 680] on select "10 строк 30 строк 50 строк" at bounding box center [385, 698] width 113 height 37
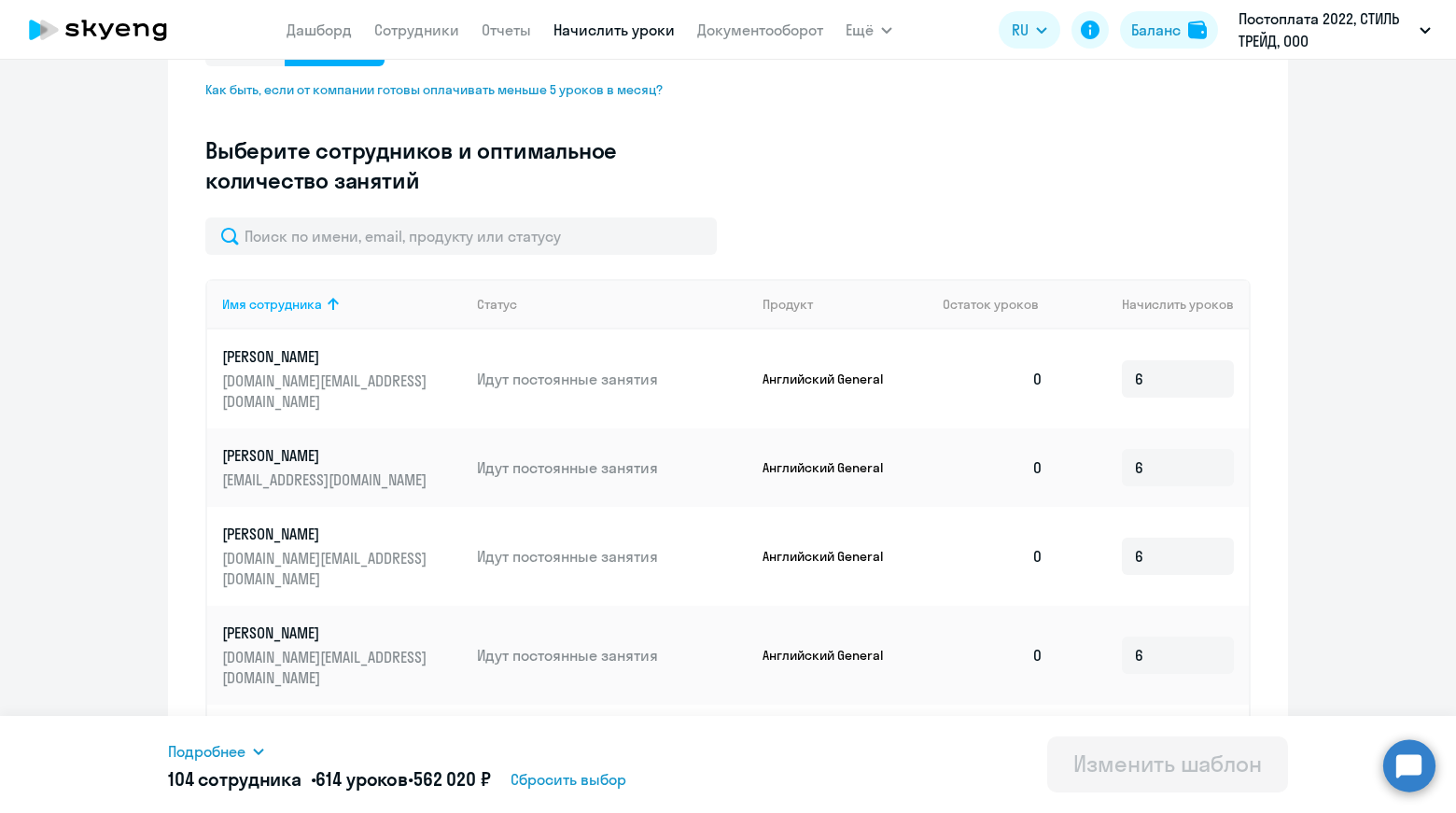
scroll to position [454, 0]
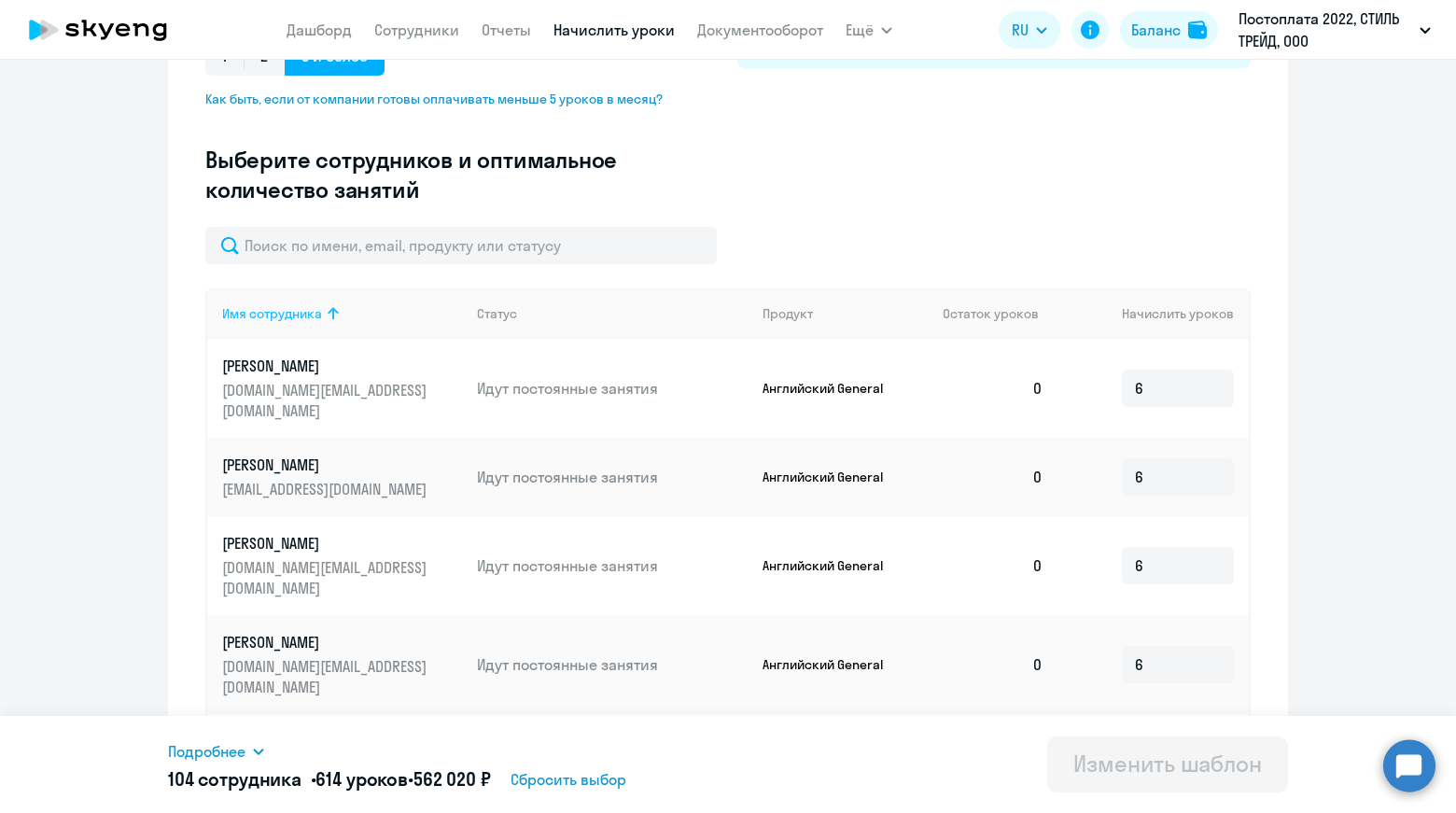
click at [294, 321] on div "Имя сотрудника" at bounding box center [272, 313] width 100 height 17
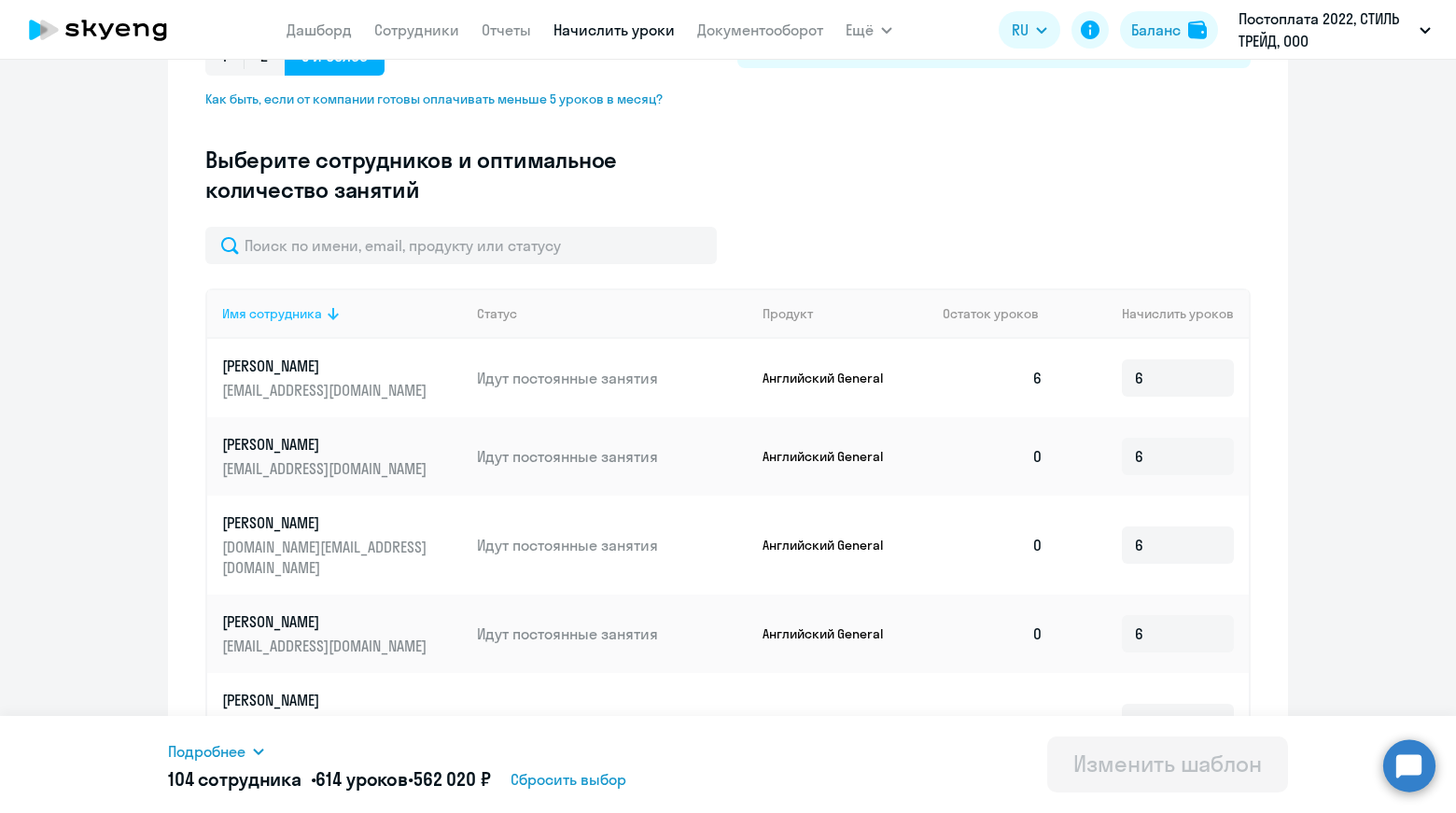
click at [295, 313] on div "Имя сотрудника" at bounding box center [272, 313] width 100 height 17
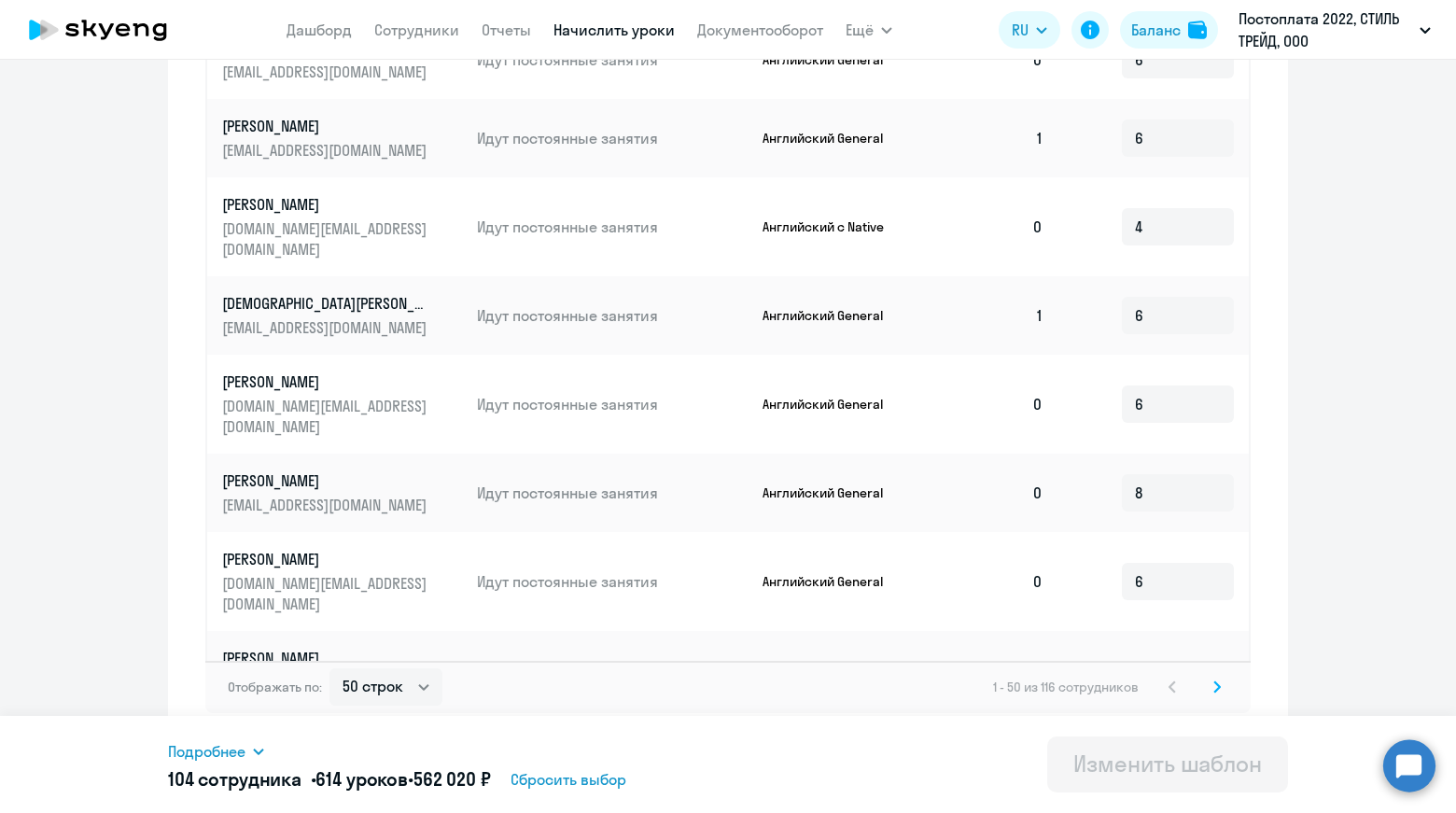
scroll to position [938, 0]
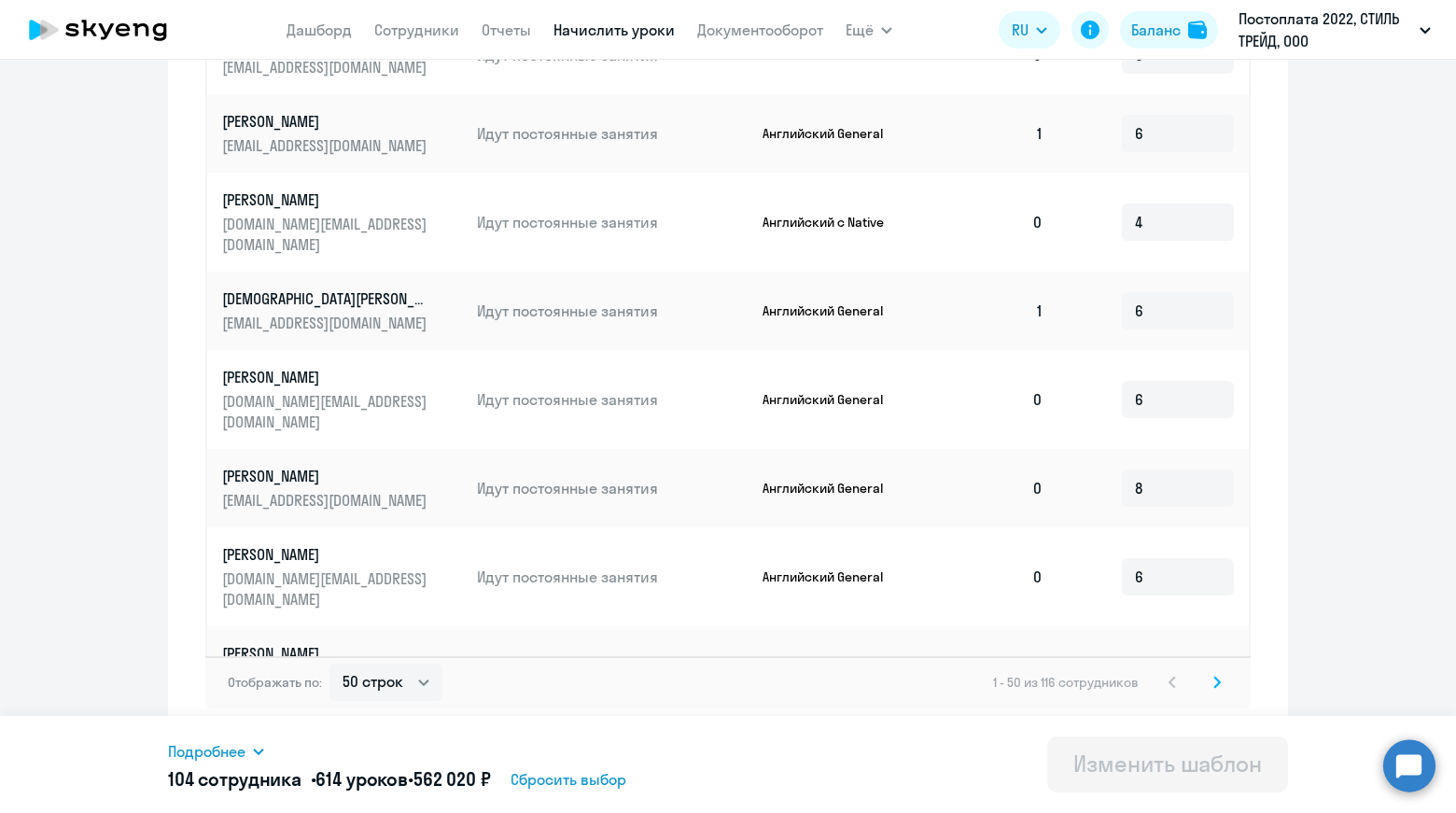
click at [1214, 683] on icon at bounding box center [1217, 681] width 6 height 10
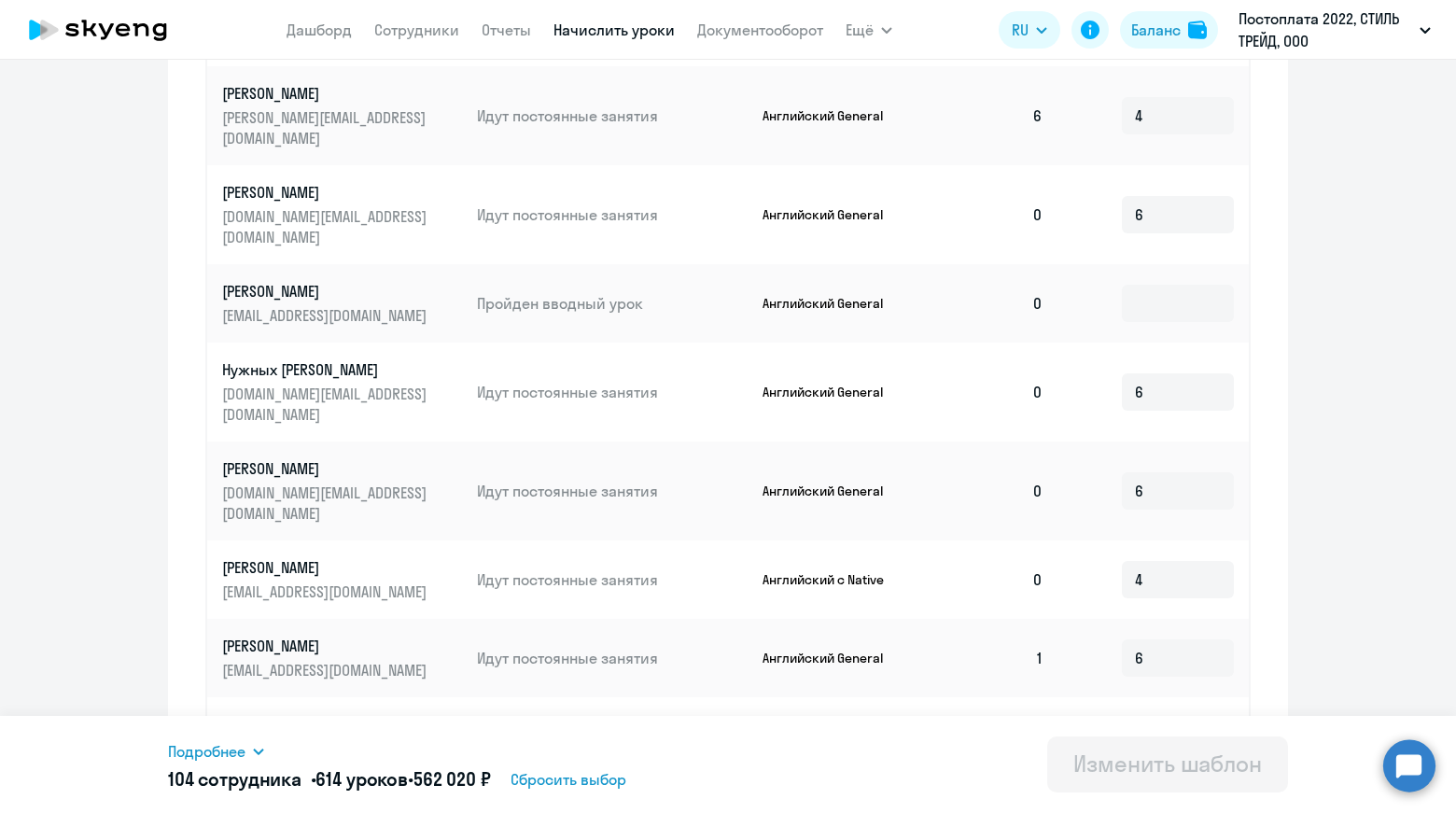
scroll to position [1493, 0]
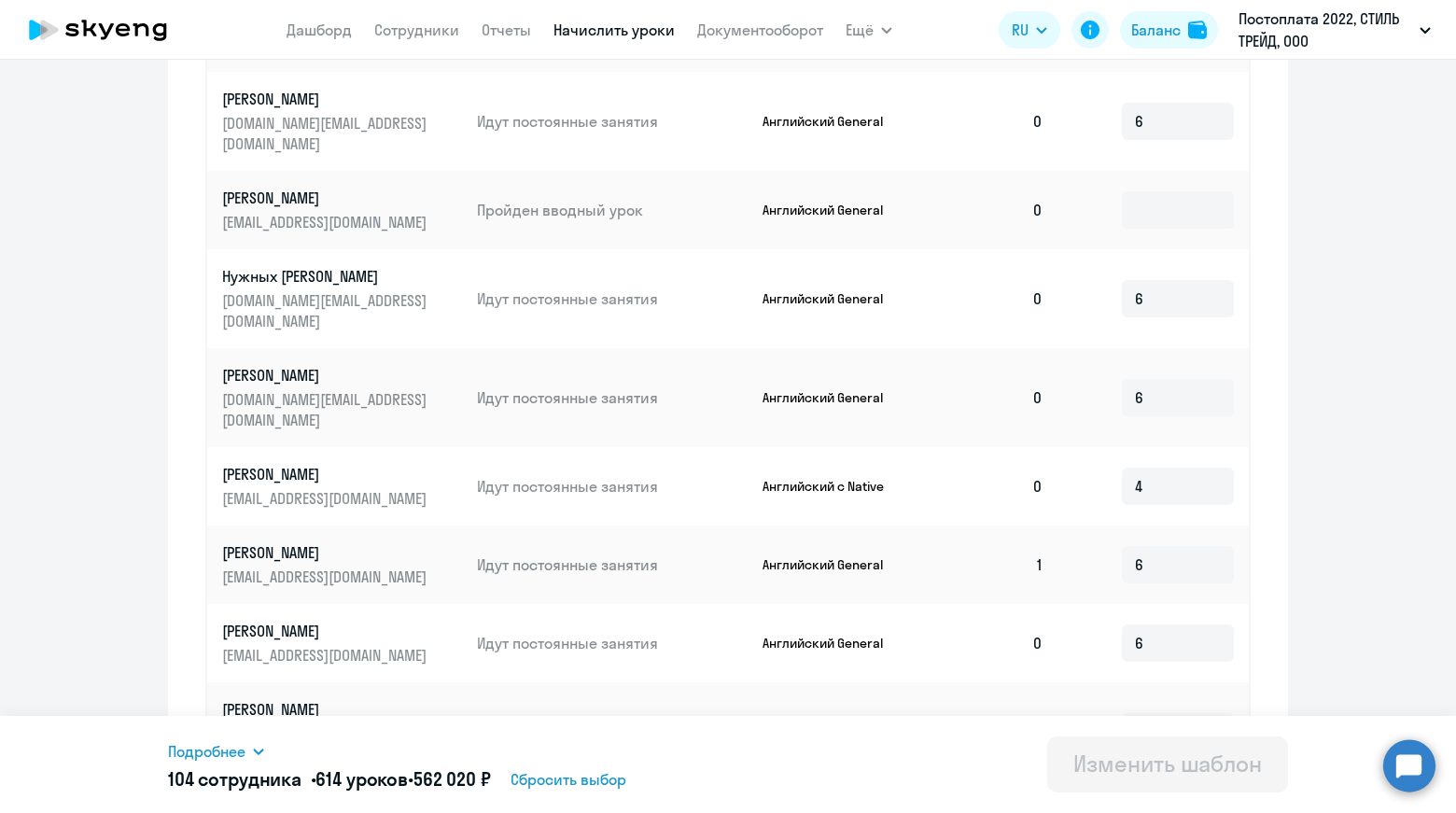
click at [258, 542] on p "Дарья" at bounding box center [326, 553] width 209 height 21
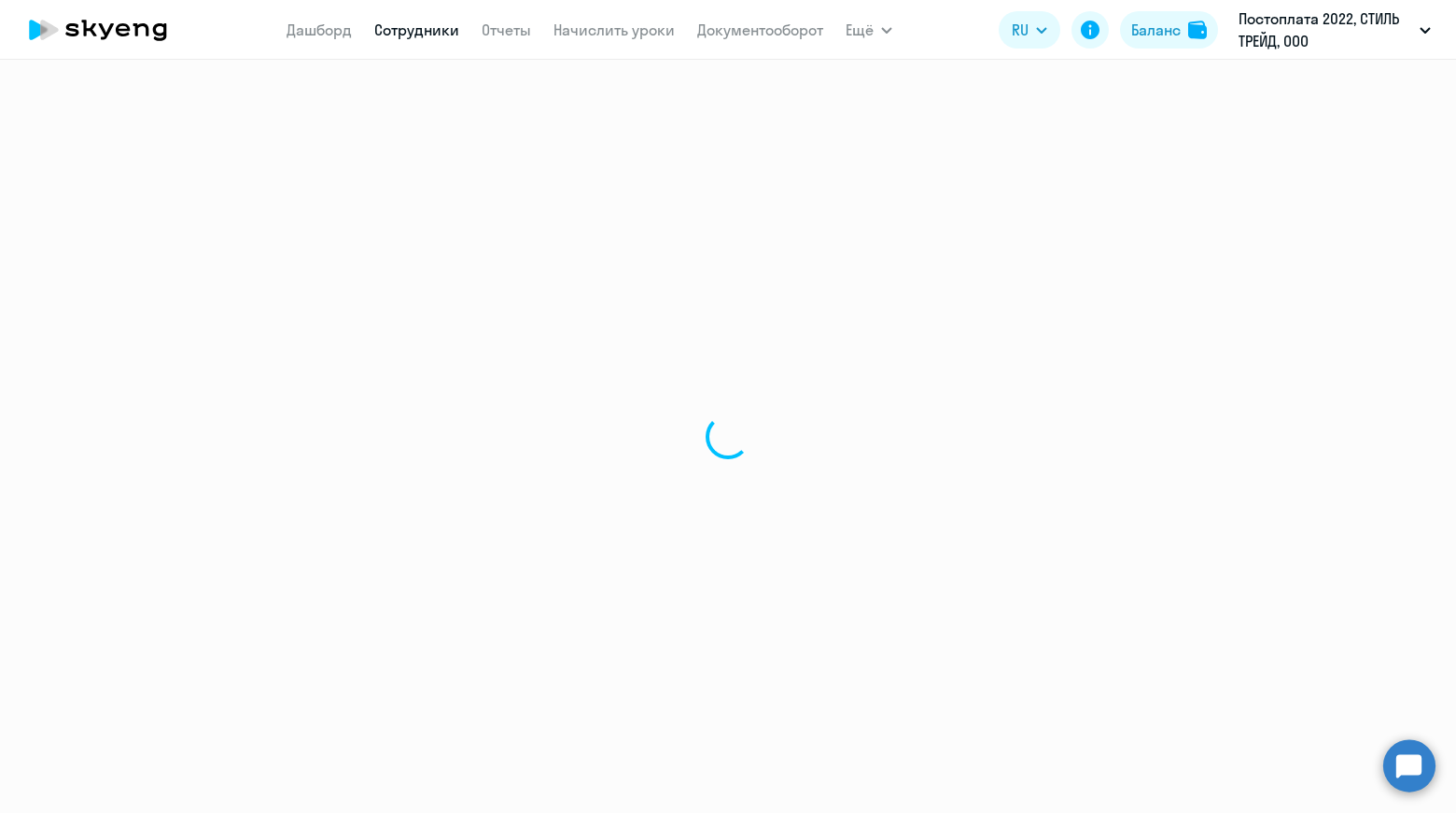
select select "english"
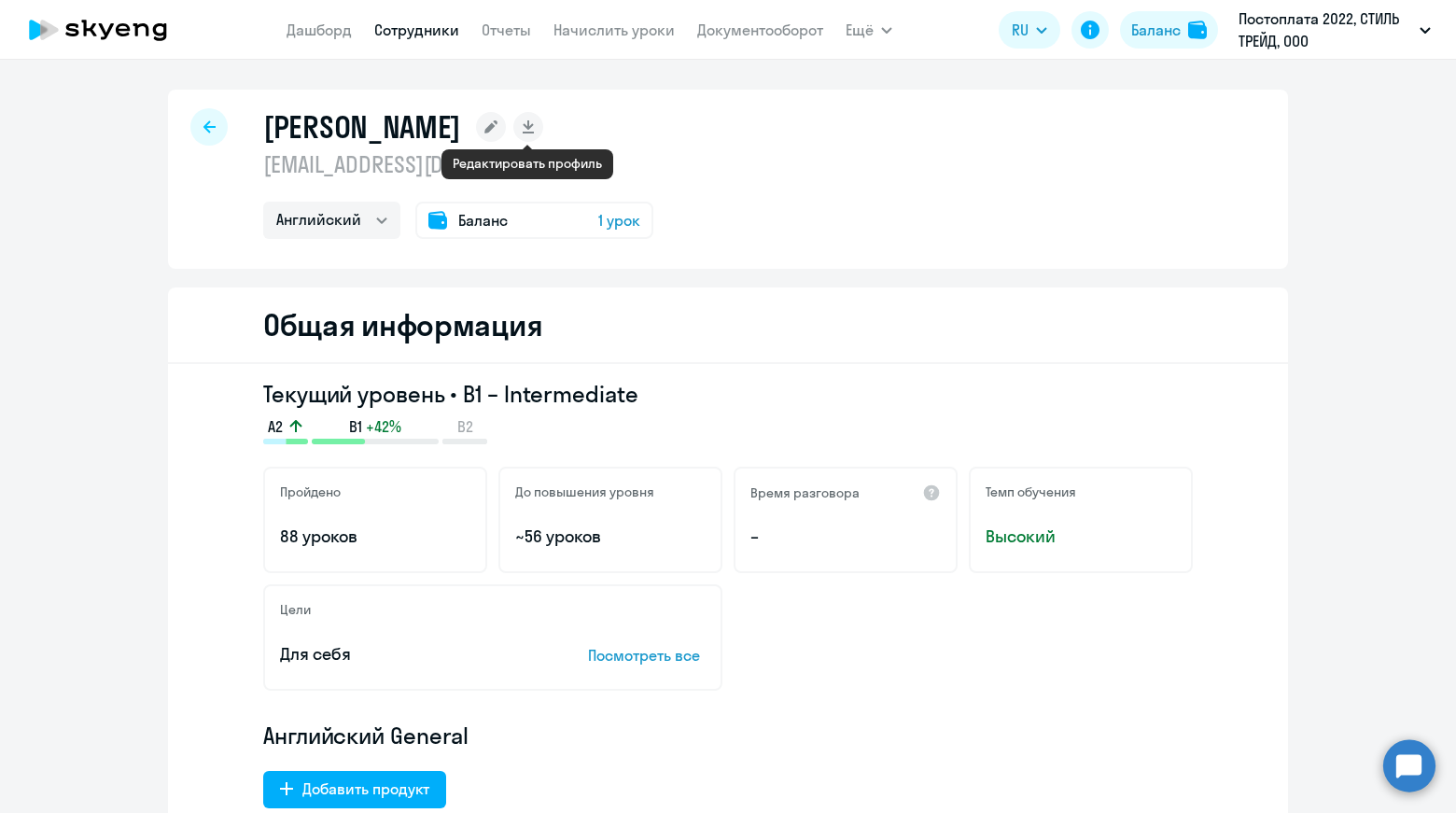
click at [506, 125] on rect at bounding box center [491, 127] width 30 height 30
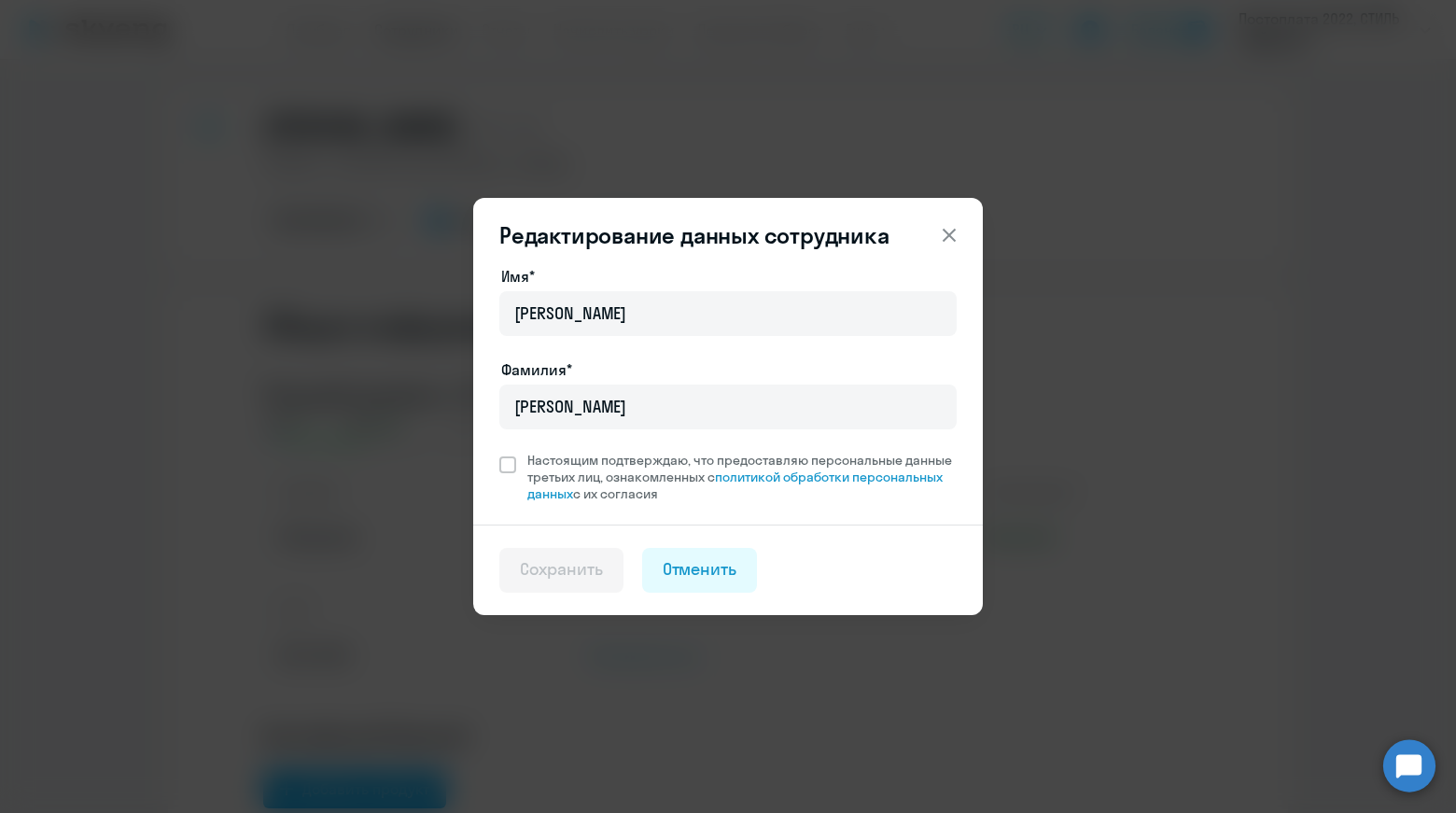
click at [955, 238] on icon at bounding box center [949, 236] width 23 height 23
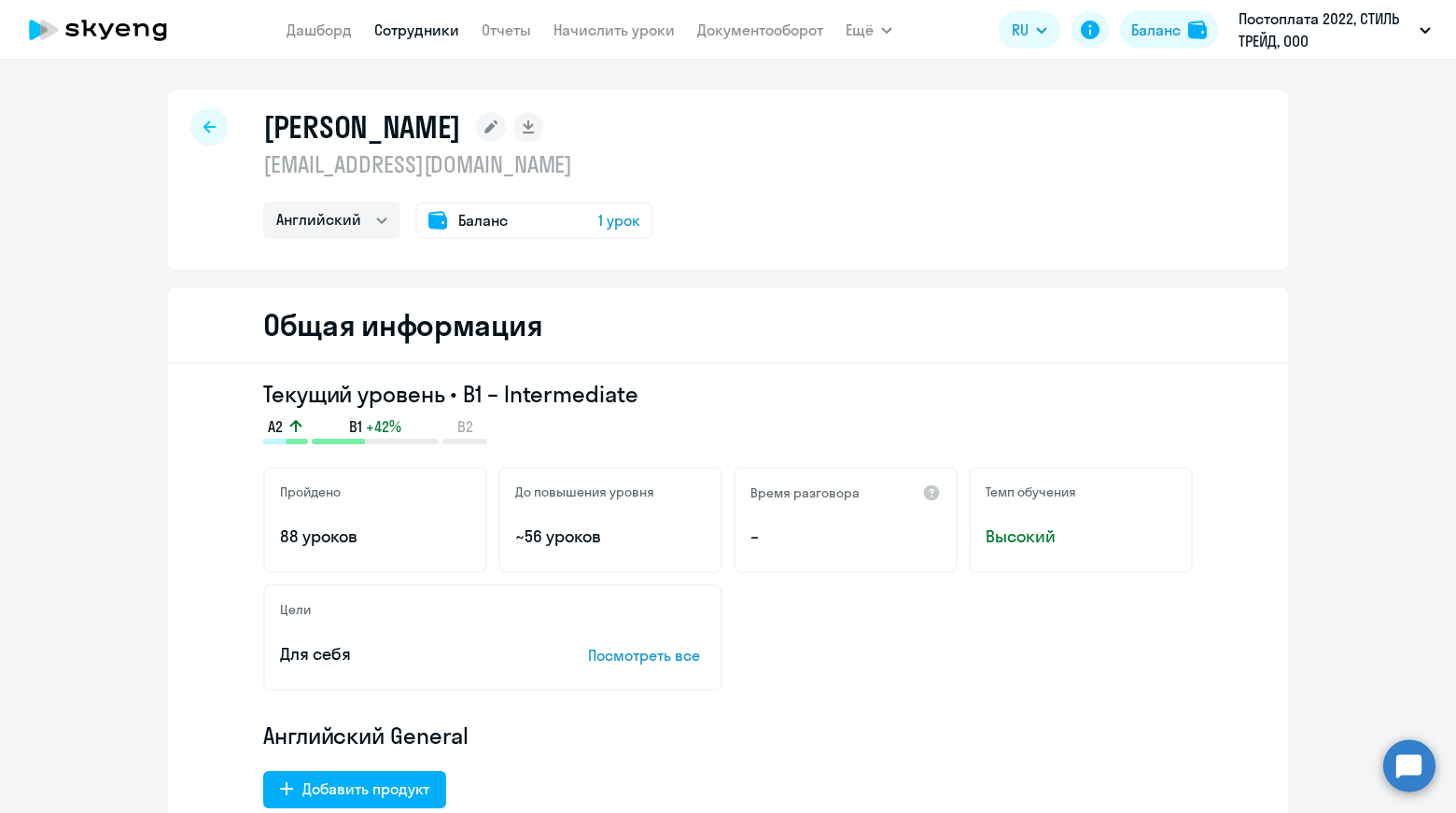
click at [1228, 236] on div "Пелипенко Дарья pelipenko.dv@lime-shop.com Английский Баланс 1 урок" at bounding box center [728, 179] width 1119 height 179
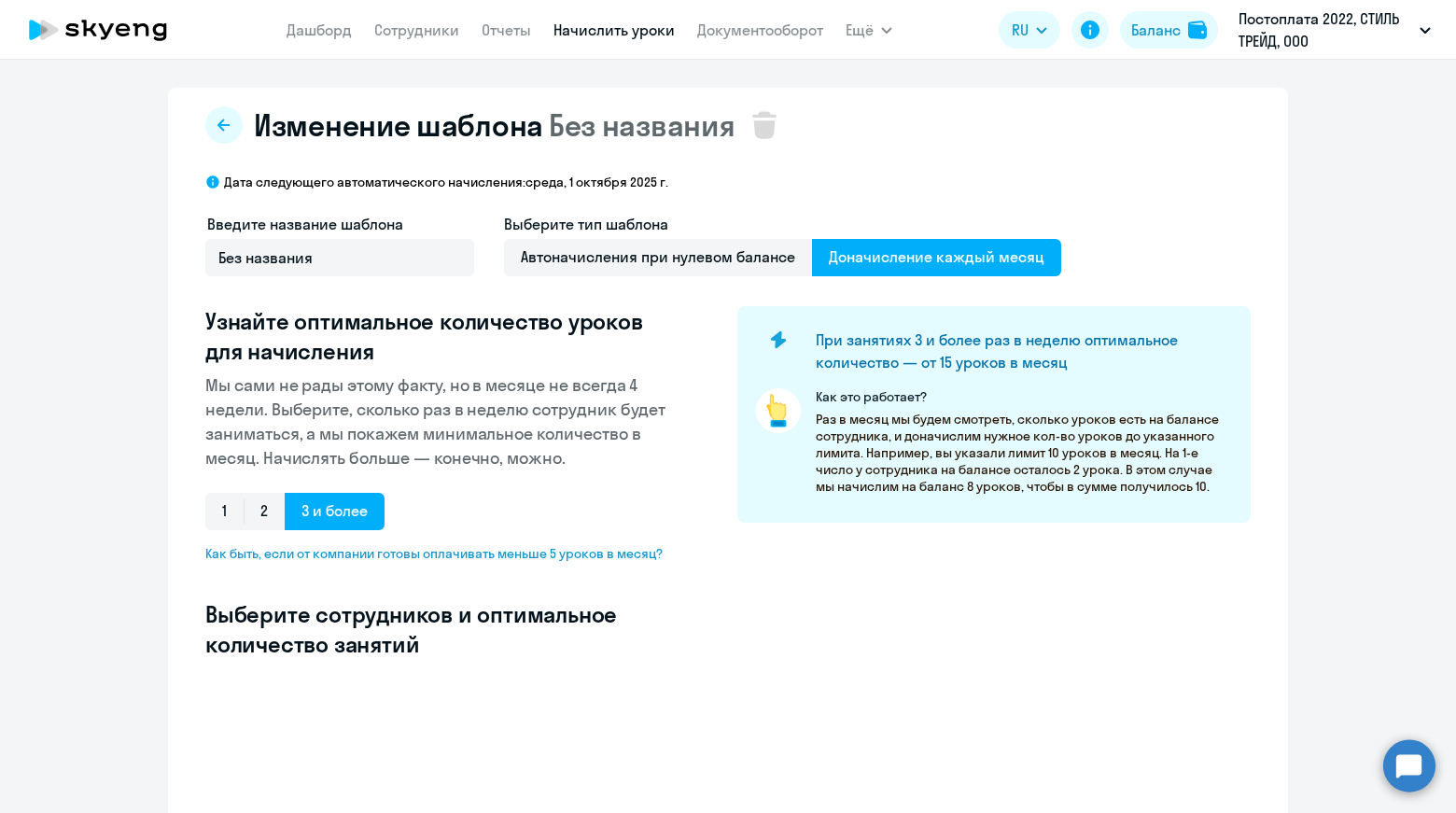
select select "10"
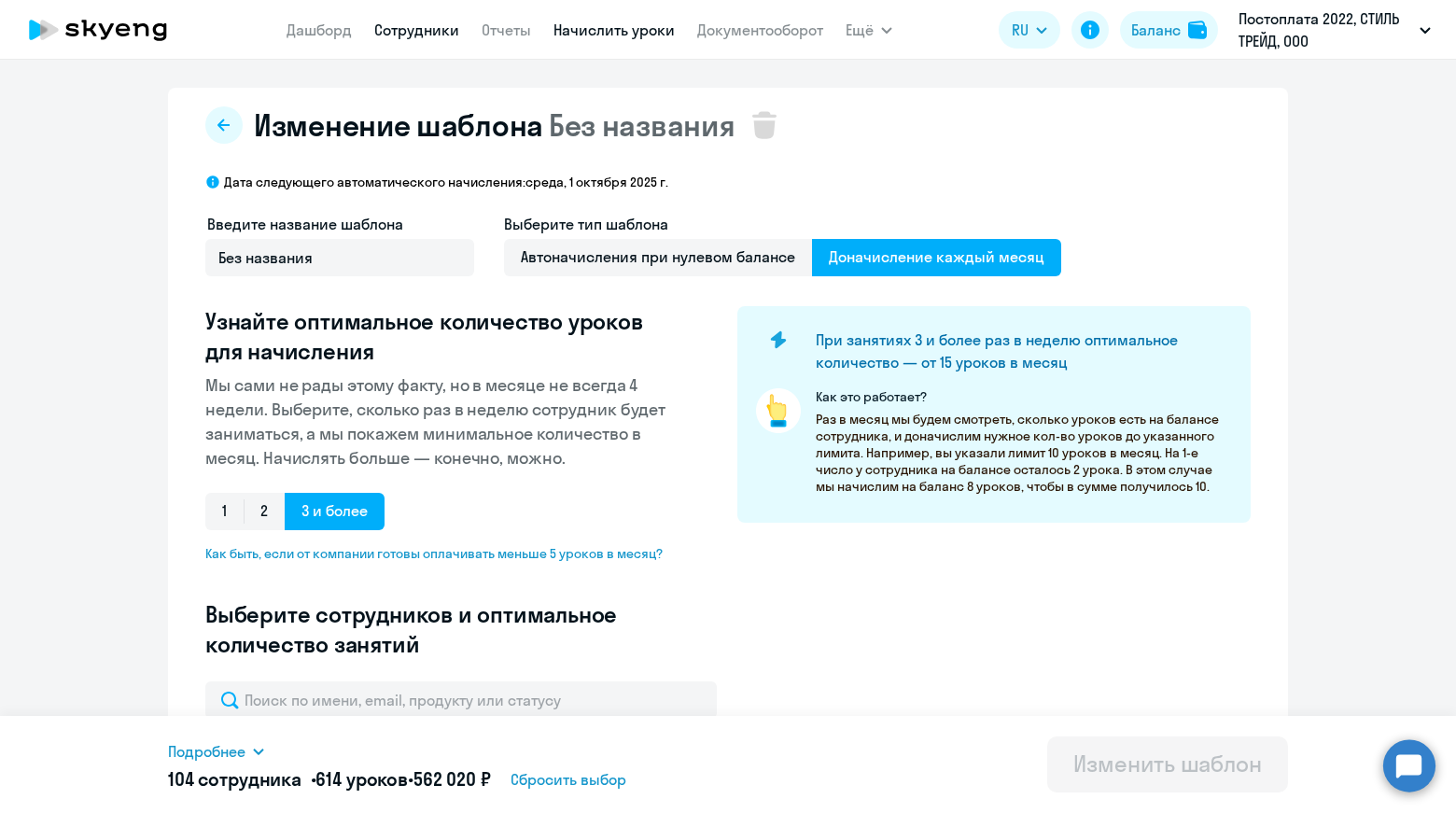
click at [419, 25] on link "Сотрудники" at bounding box center [416, 30] width 85 height 19
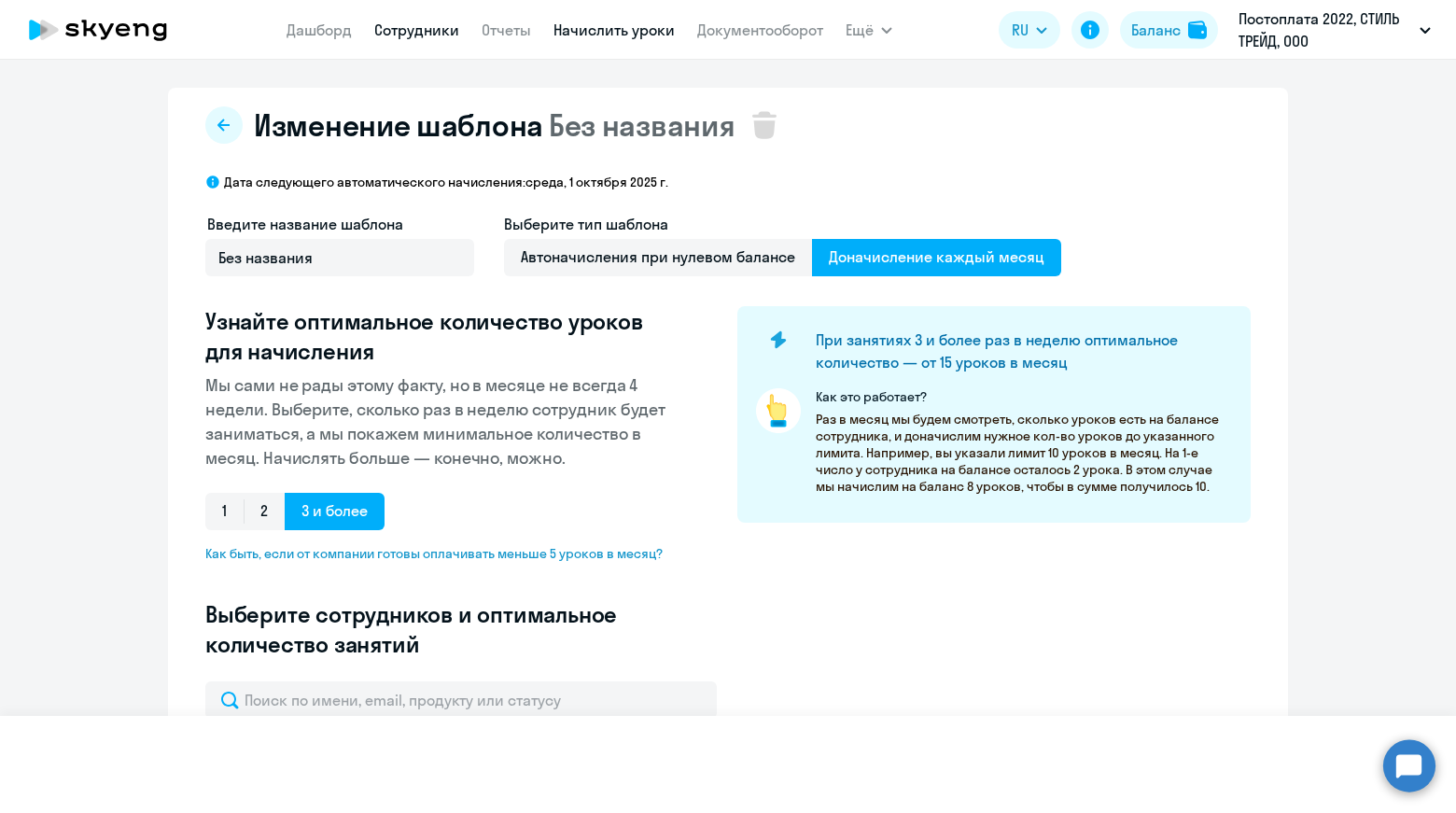
select select "30"
